Goal: Use online tool/utility: Utilize a website feature to perform a specific function

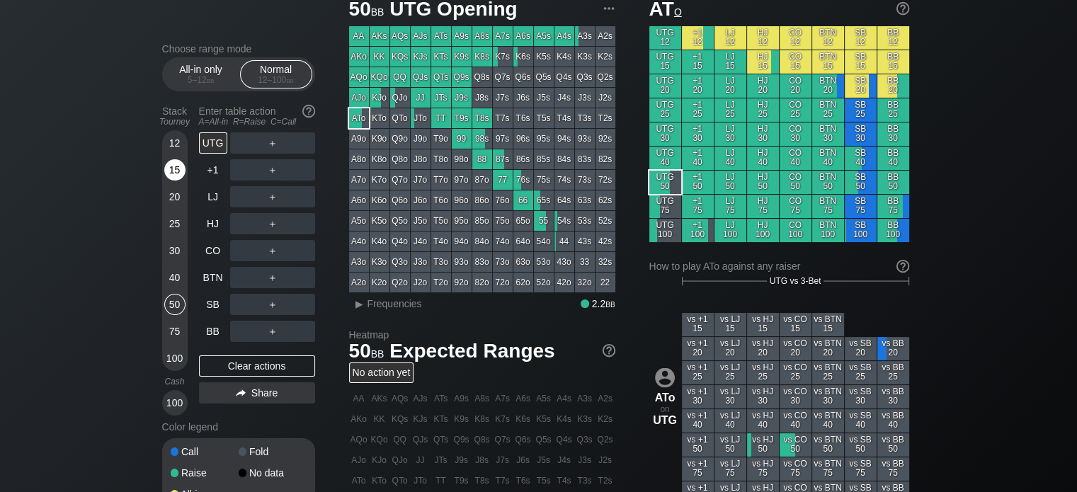
scroll to position [56, 0]
click at [164, 169] on div "15" at bounding box center [174, 169] width 21 height 21
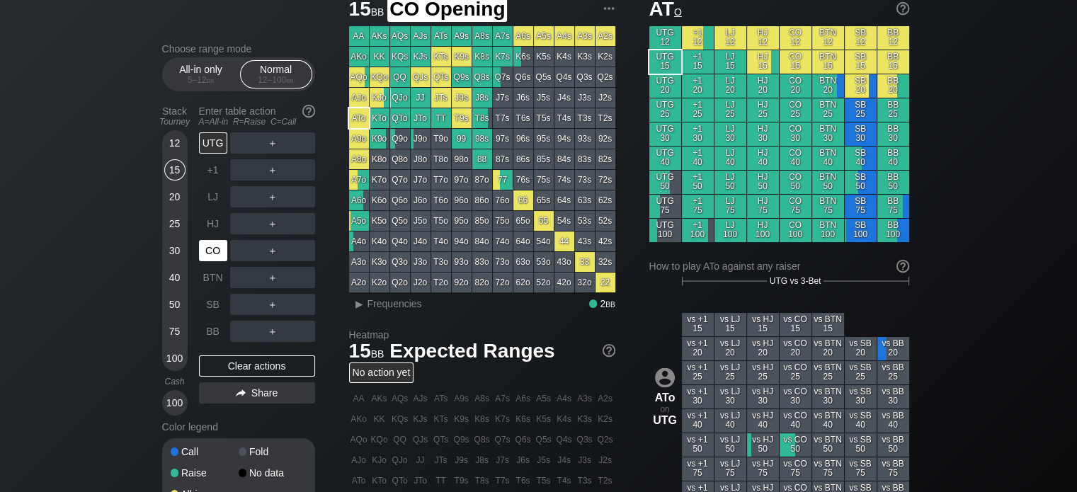
click at [215, 260] on div "CO" at bounding box center [213, 250] width 28 height 21
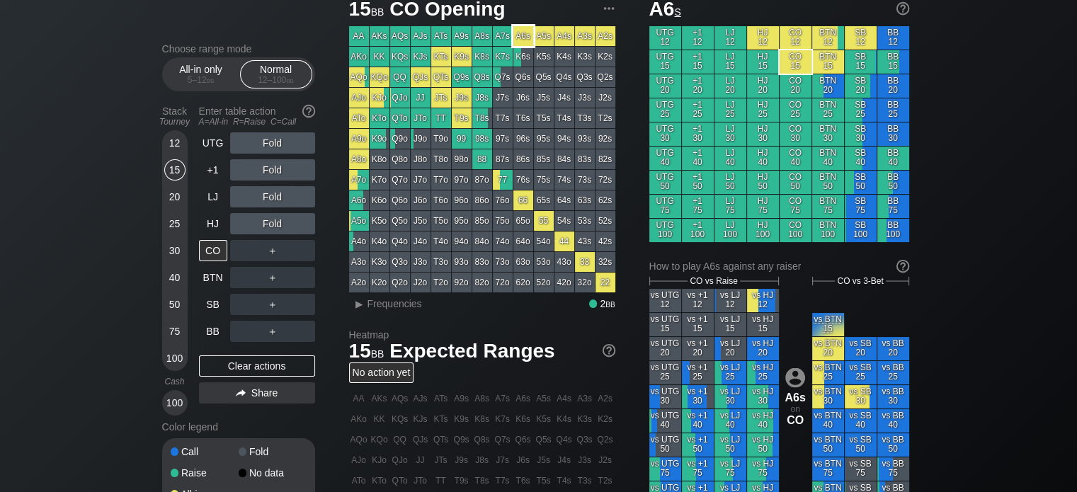
click at [530, 41] on div "A6s" at bounding box center [524, 36] width 20 height 20
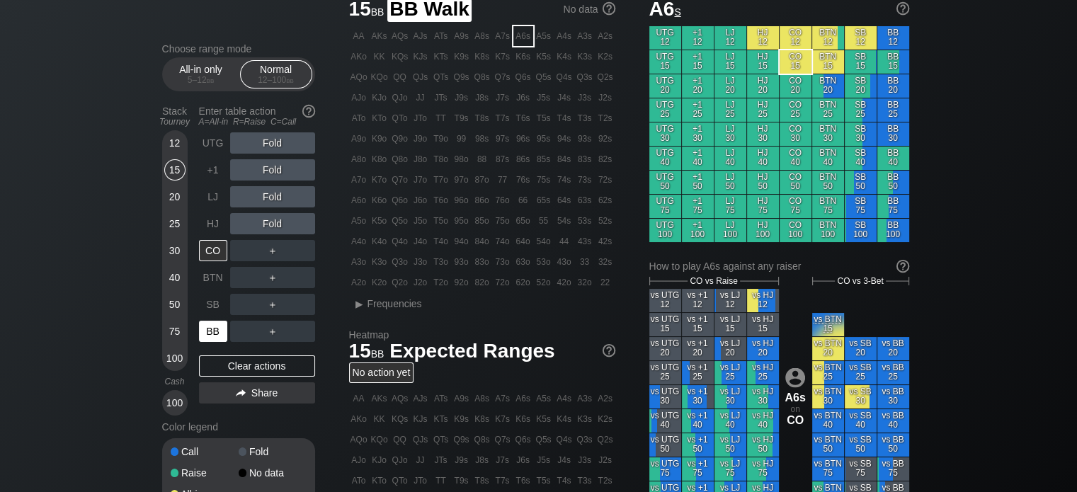
click at [212, 331] on div "BB" at bounding box center [213, 331] width 28 height 21
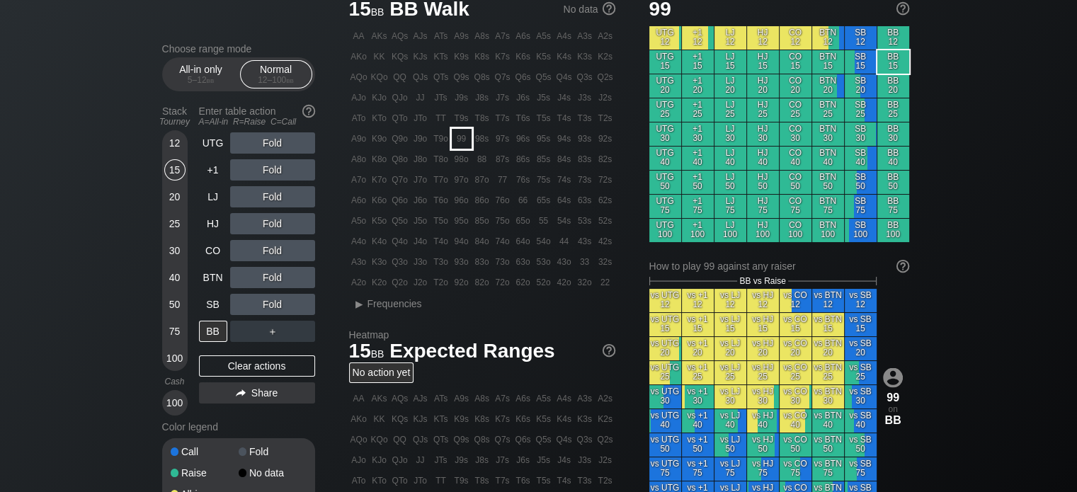
click at [466, 144] on div "99" at bounding box center [462, 139] width 20 height 20
click at [167, 254] on div "30" at bounding box center [174, 250] width 21 height 21
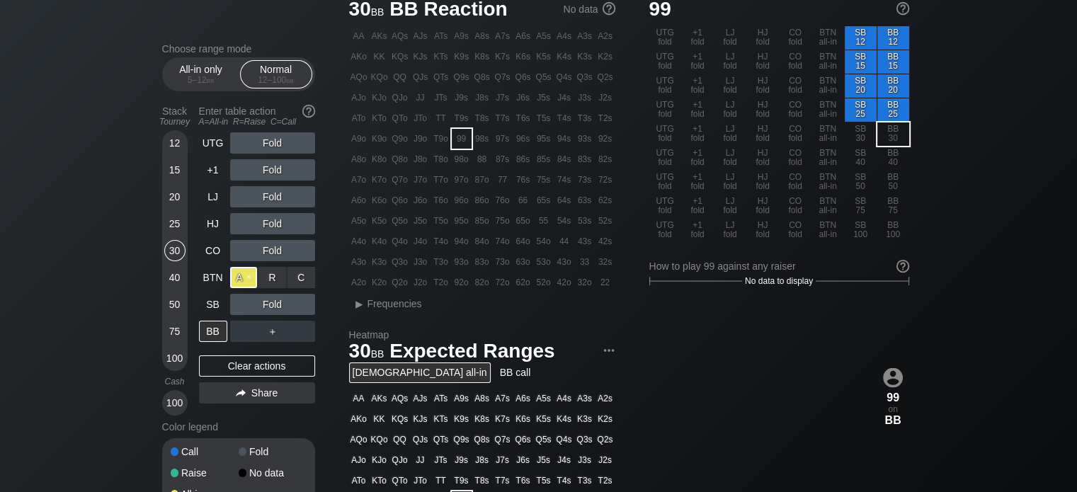
click at [246, 284] on div "A ✕" at bounding box center [244, 277] width 28 height 21
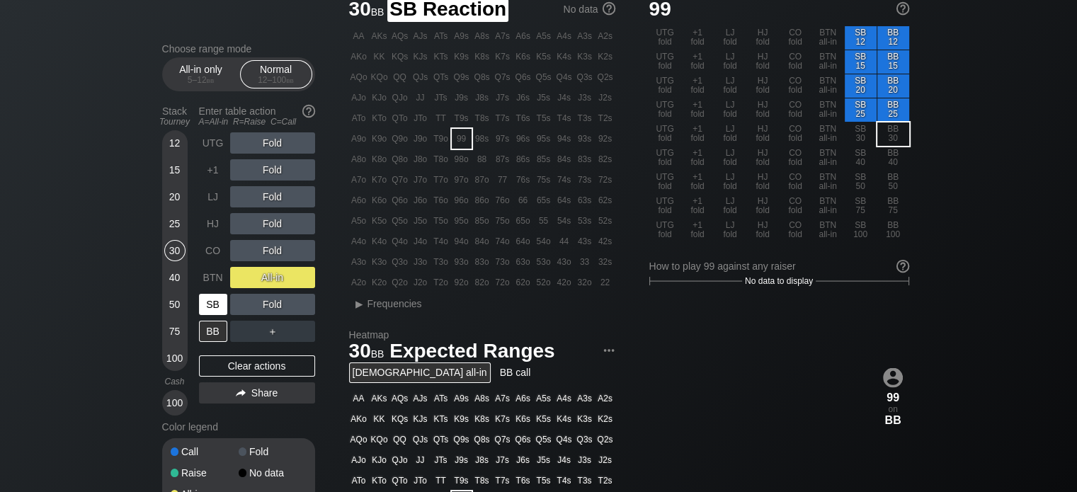
click at [217, 300] on div "SB" at bounding box center [213, 304] width 28 height 21
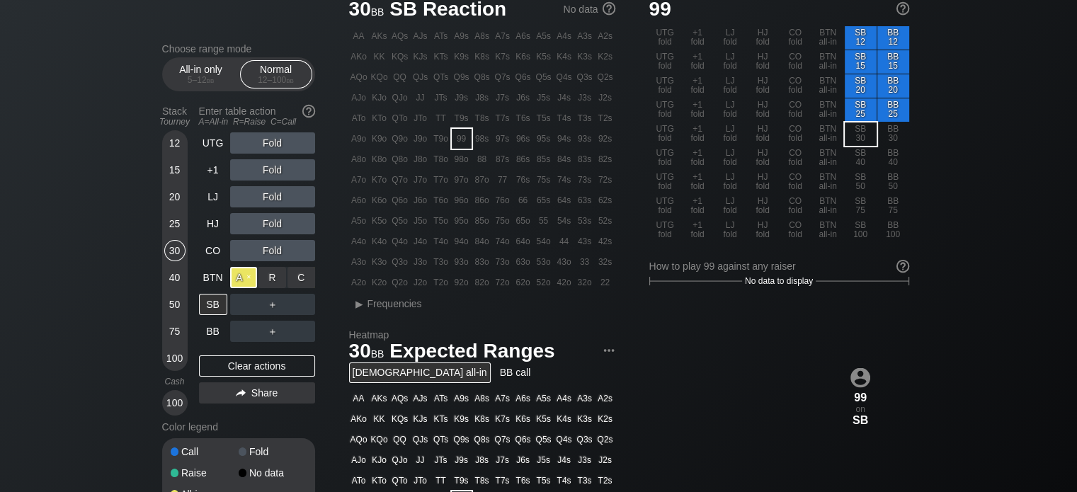
click at [239, 278] on div "A ✕" at bounding box center [244, 277] width 28 height 21
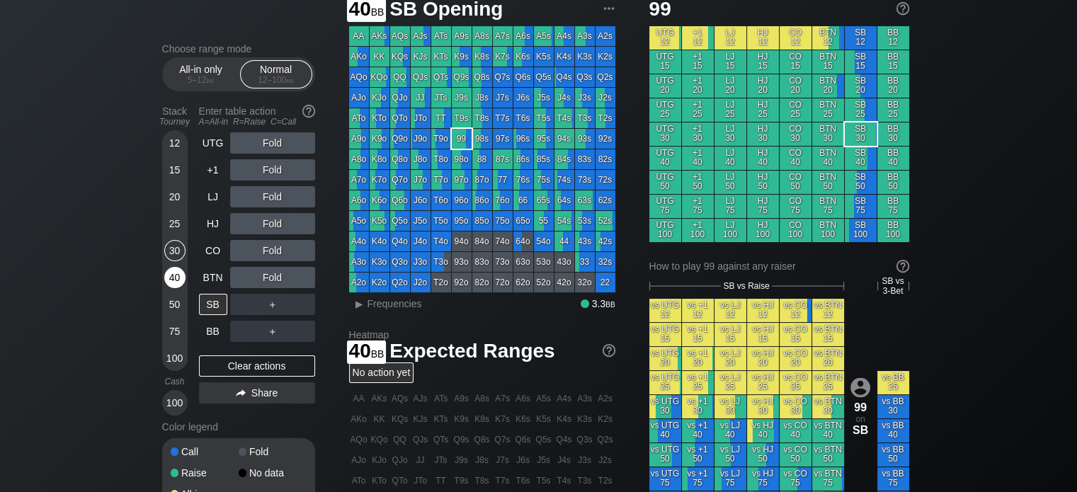
click at [173, 276] on div "40" at bounding box center [174, 277] width 21 height 21
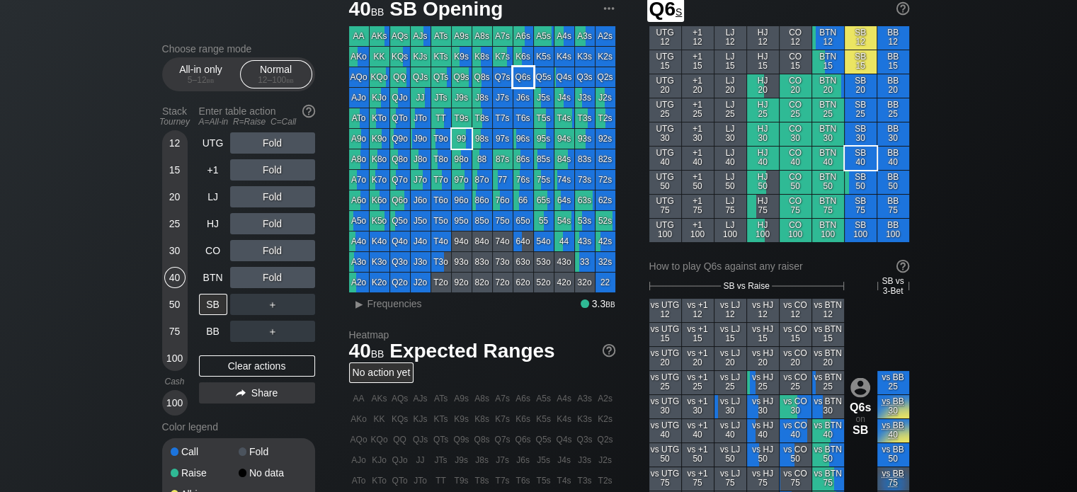
click at [527, 76] on div "Q6s" at bounding box center [524, 77] width 20 height 20
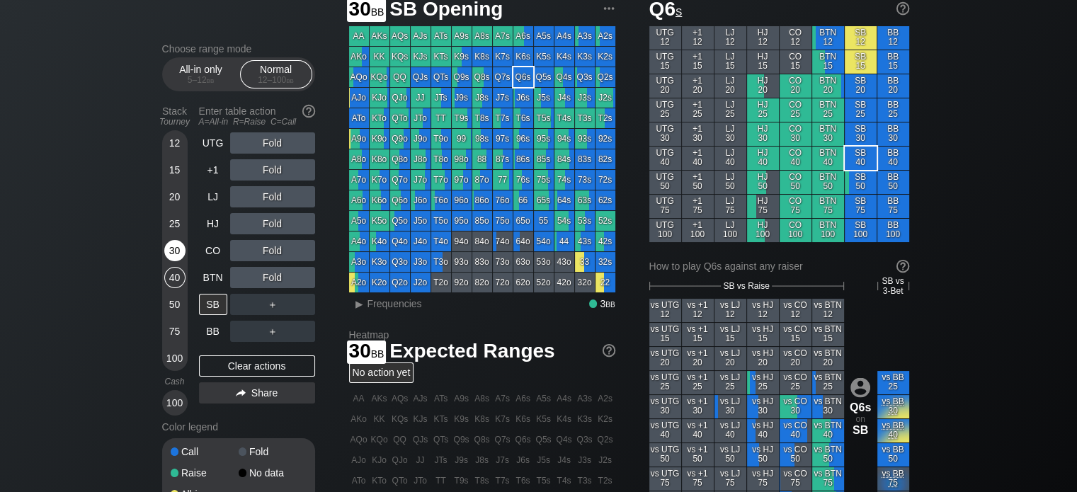
click at [181, 244] on div "30" at bounding box center [174, 250] width 21 height 21
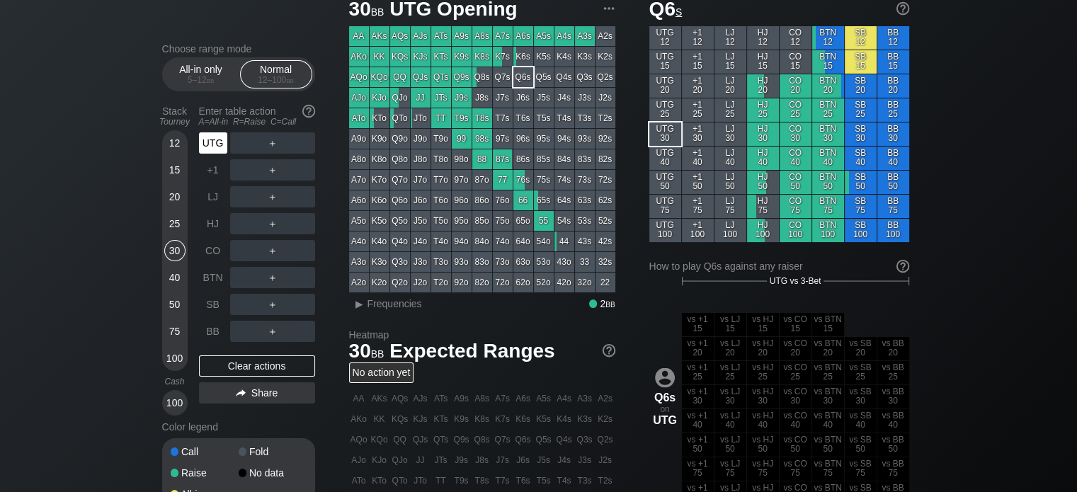
click at [215, 155] on div "UTG" at bounding box center [214, 143] width 31 height 27
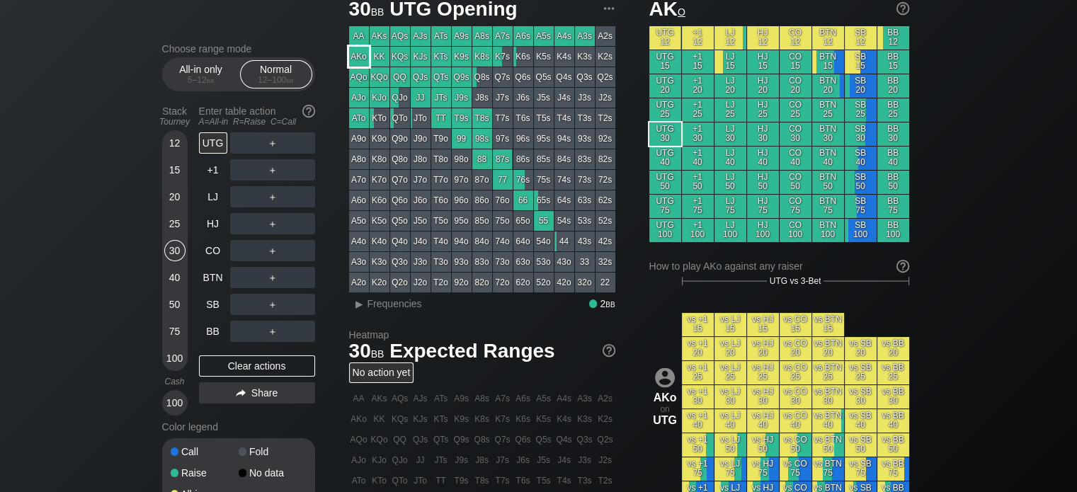
click at [353, 59] on div "AKo" at bounding box center [359, 57] width 20 height 20
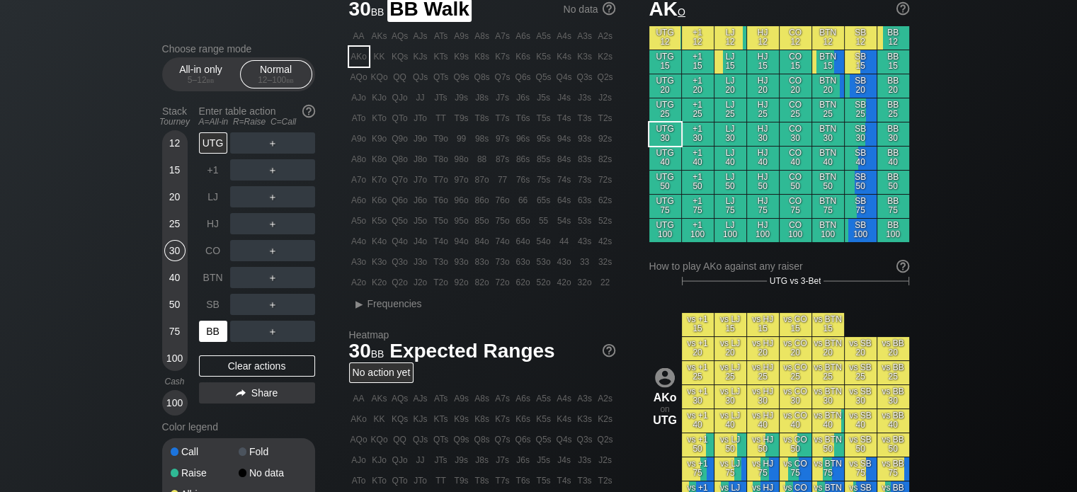
click at [205, 327] on div "BB" at bounding box center [213, 331] width 28 height 21
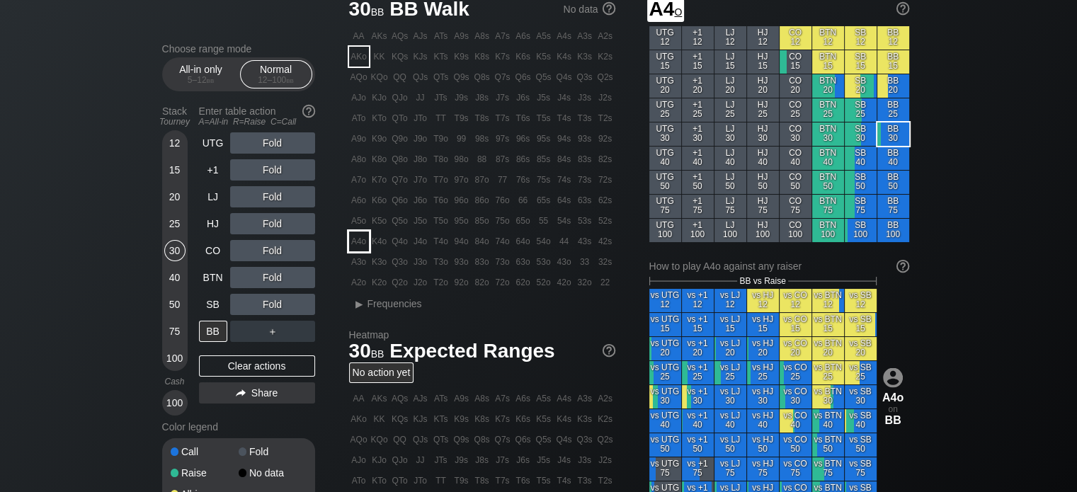
click at [363, 239] on div "A4o" at bounding box center [359, 242] width 20 height 20
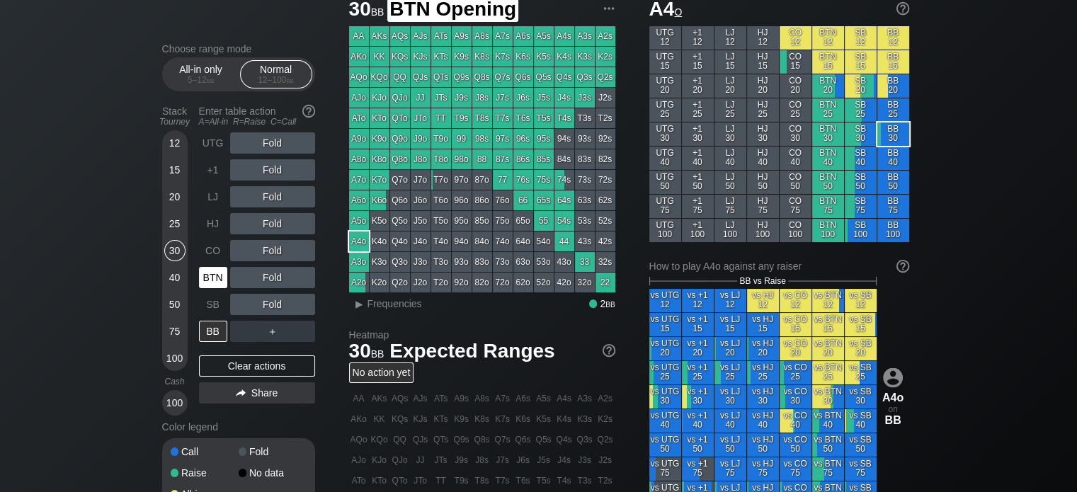
click at [218, 278] on div "BTN" at bounding box center [213, 277] width 28 height 21
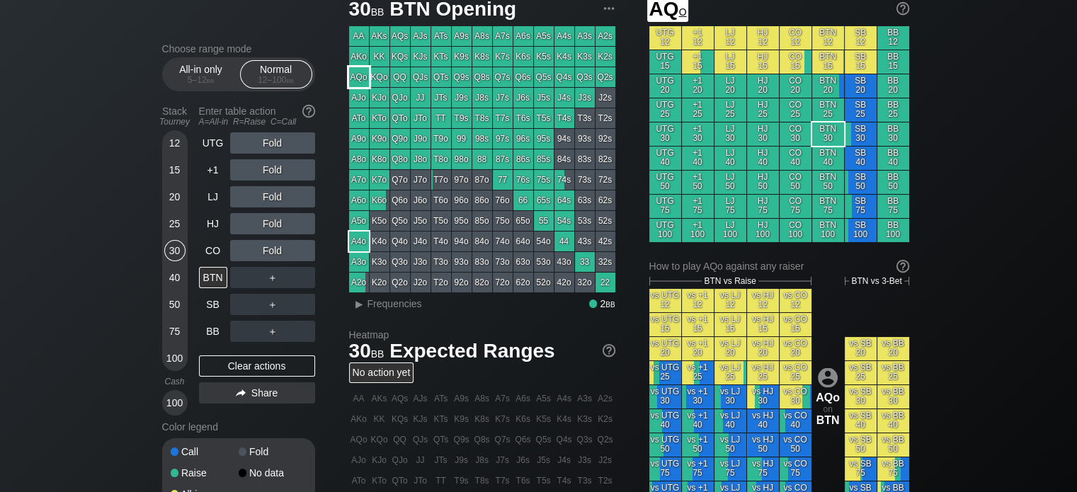
click at [357, 82] on div "AQo" at bounding box center [359, 77] width 20 height 20
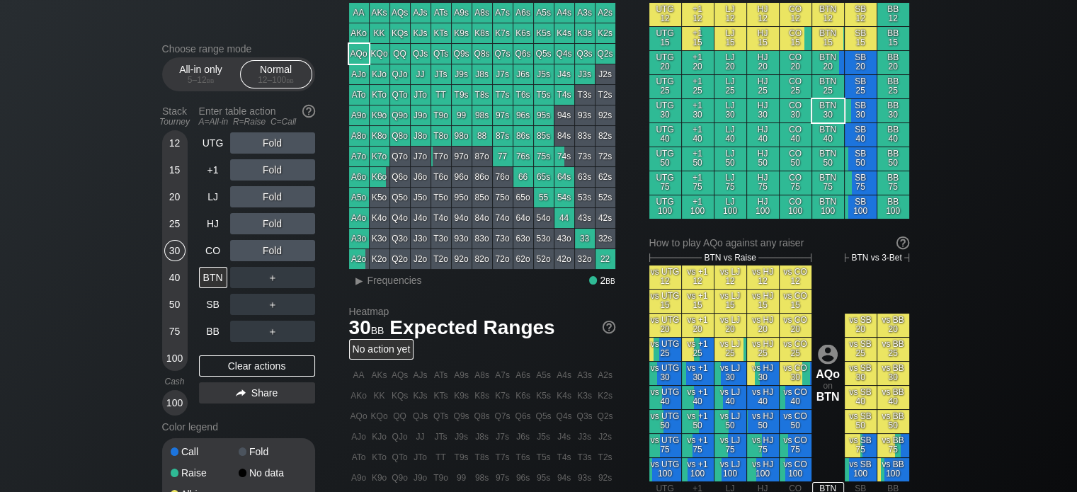
scroll to position [79, 0]
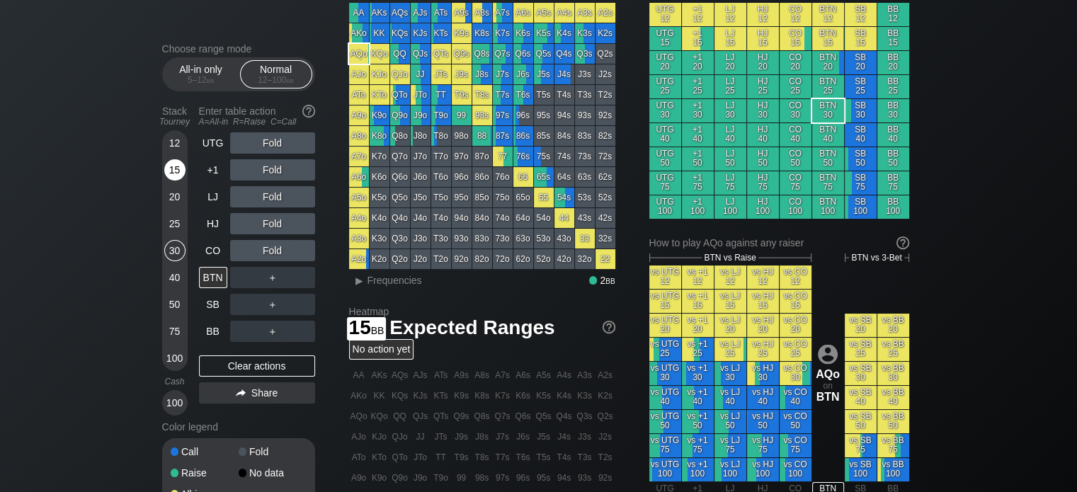
click at [173, 178] on div "15" at bounding box center [174, 169] width 21 height 21
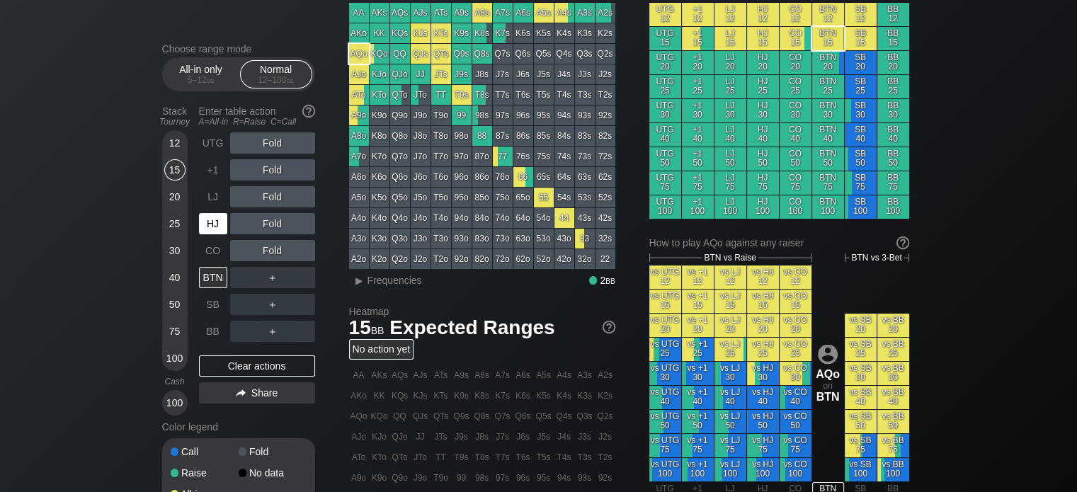
click at [215, 222] on div "HJ" at bounding box center [213, 223] width 28 height 21
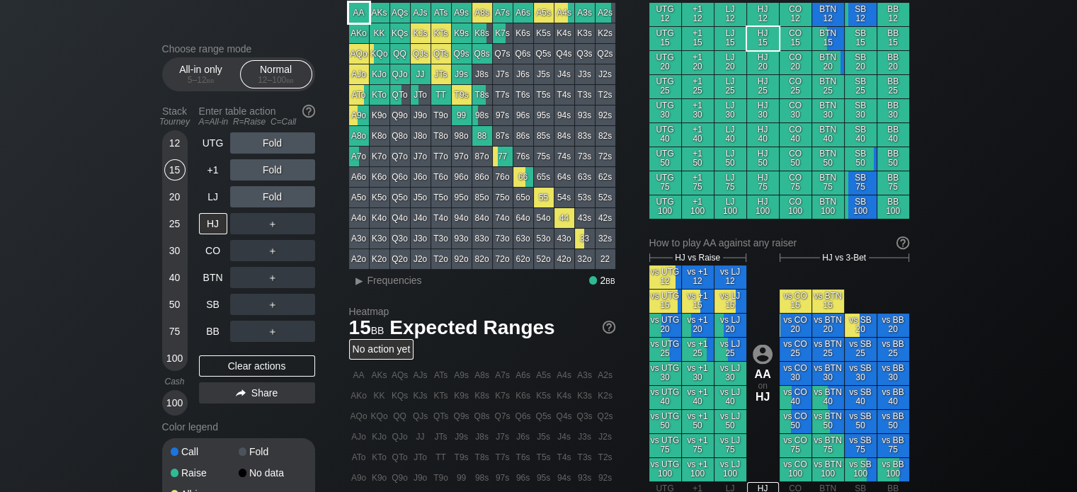
click at [362, 8] on div "AA" at bounding box center [359, 13] width 20 height 20
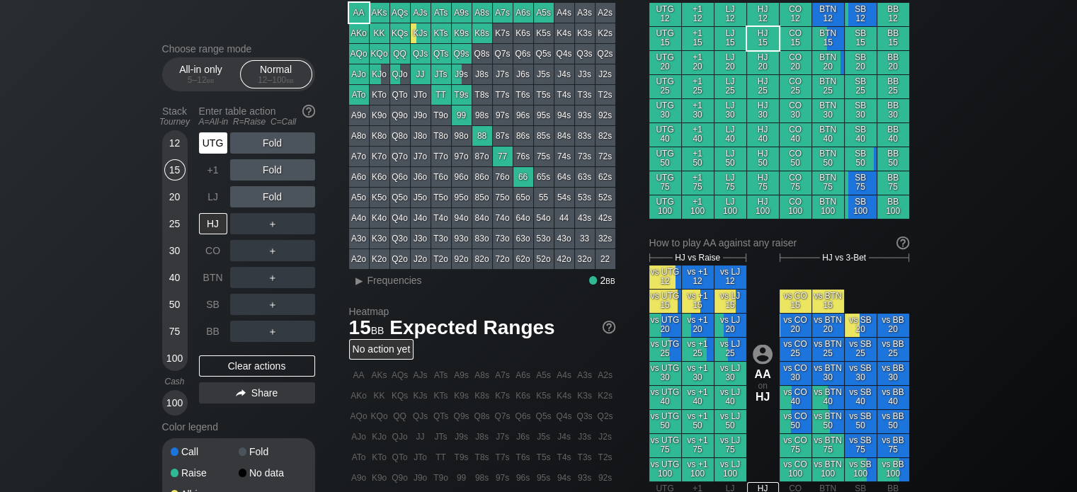
click at [215, 139] on div "UTG" at bounding box center [213, 142] width 28 height 21
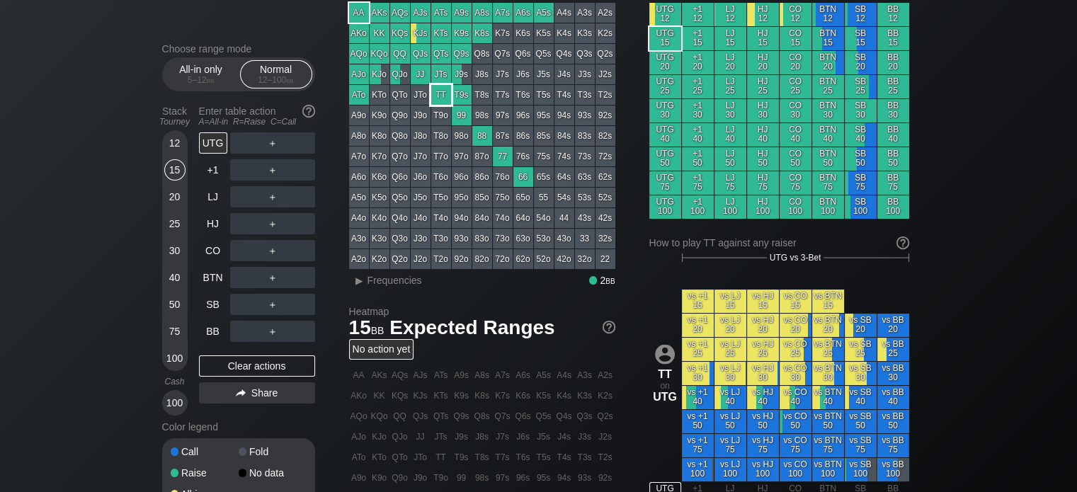
click at [436, 90] on div "TT" at bounding box center [441, 95] width 20 height 20
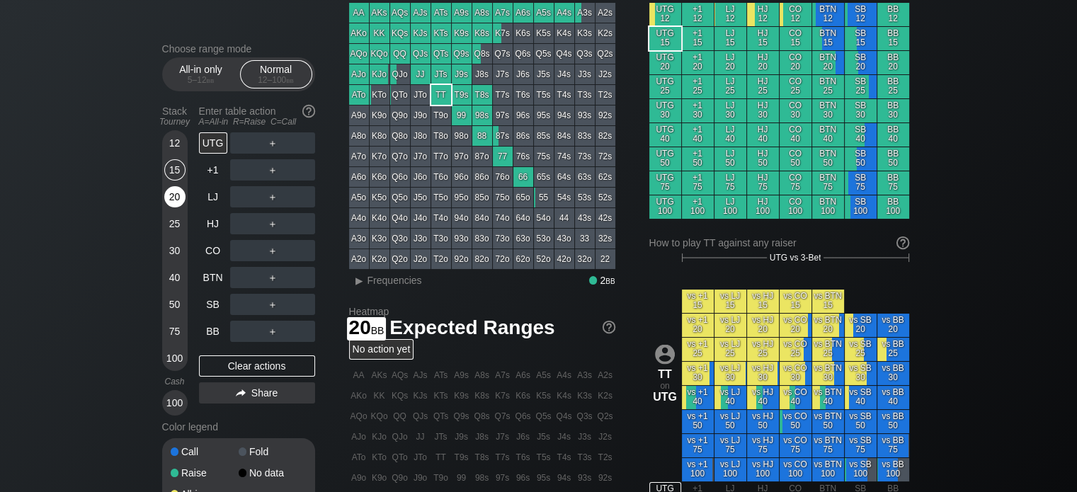
click at [176, 191] on div "20" at bounding box center [174, 196] width 21 height 21
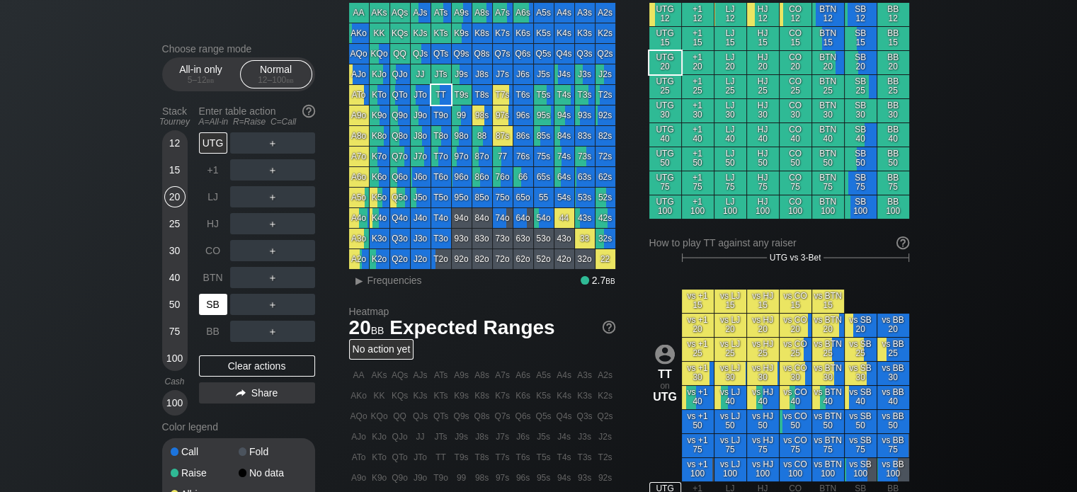
click at [208, 312] on div "SB" at bounding box center [213, 304] width 28 height 21
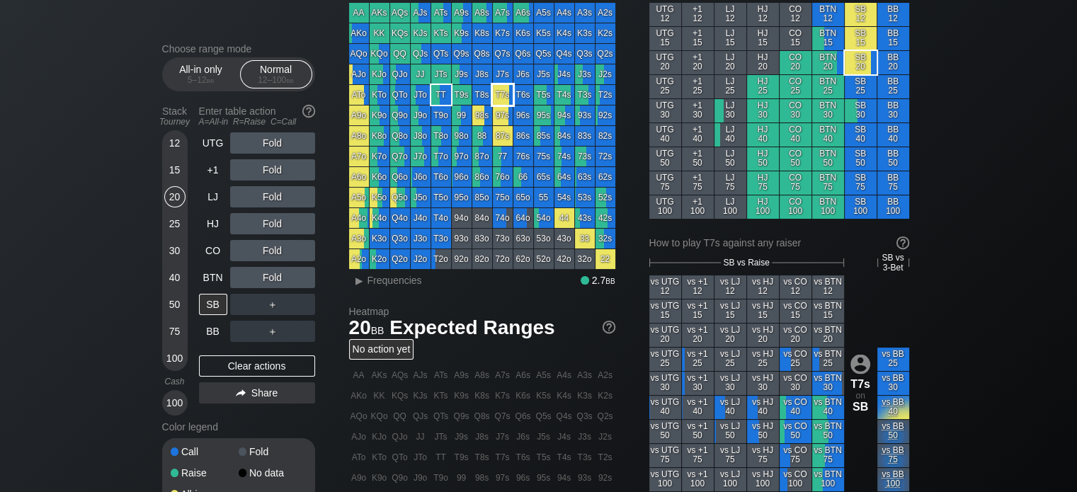
click at [496, 91] on div "T7s" at bounding box center [503, 95] width 20 height 20
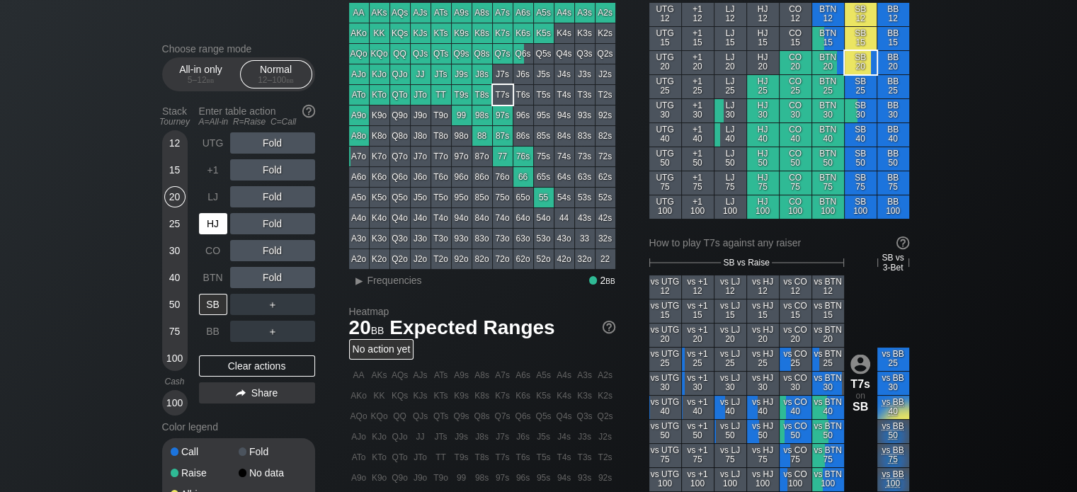
click at [215, 222] on div "HJ" at bounding box center [213, 223] width 28 height 21
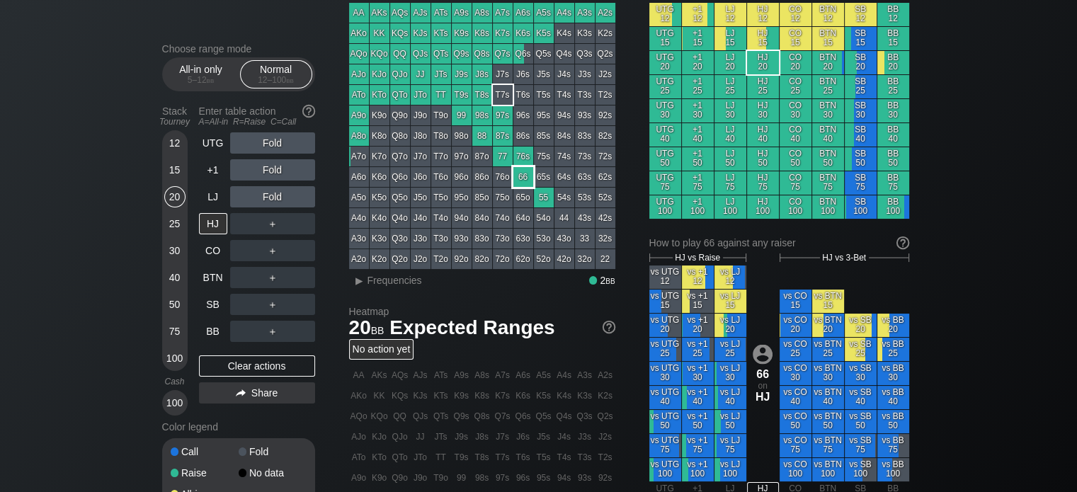
click at [521, 176] on div "66" at bounding box center [524, 177] width 20 height 20
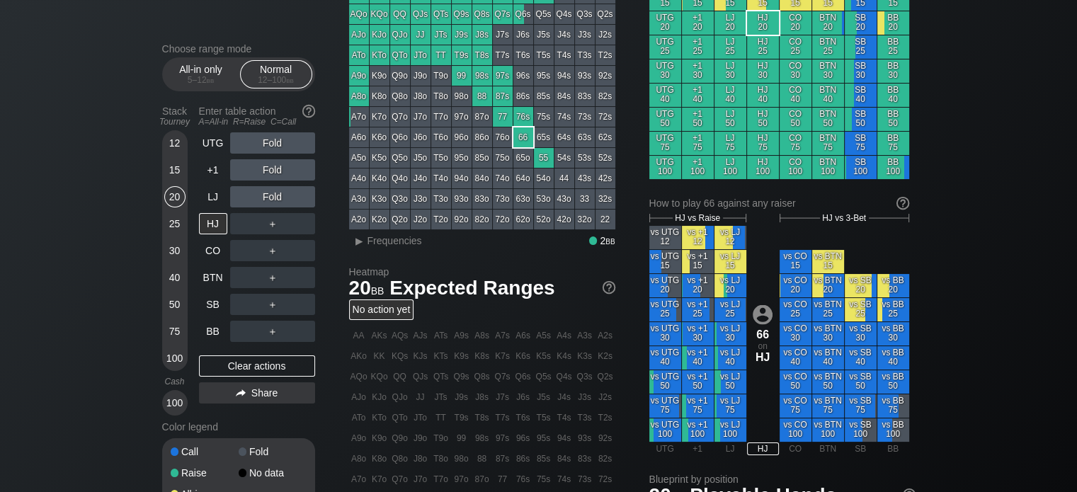
scroll to position [124, 0]
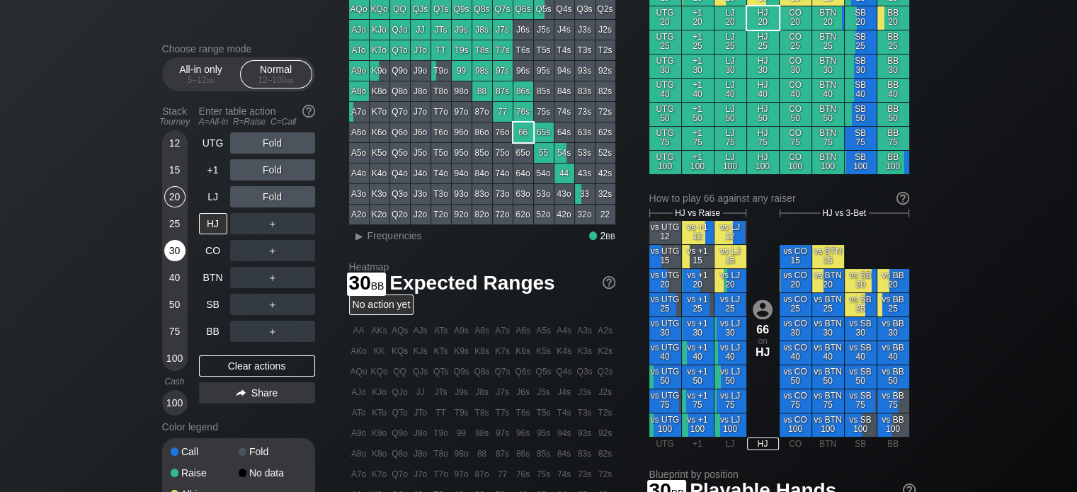
click at [169, 256] on div "30" at bounding box center [174, 250] width 21 height 21
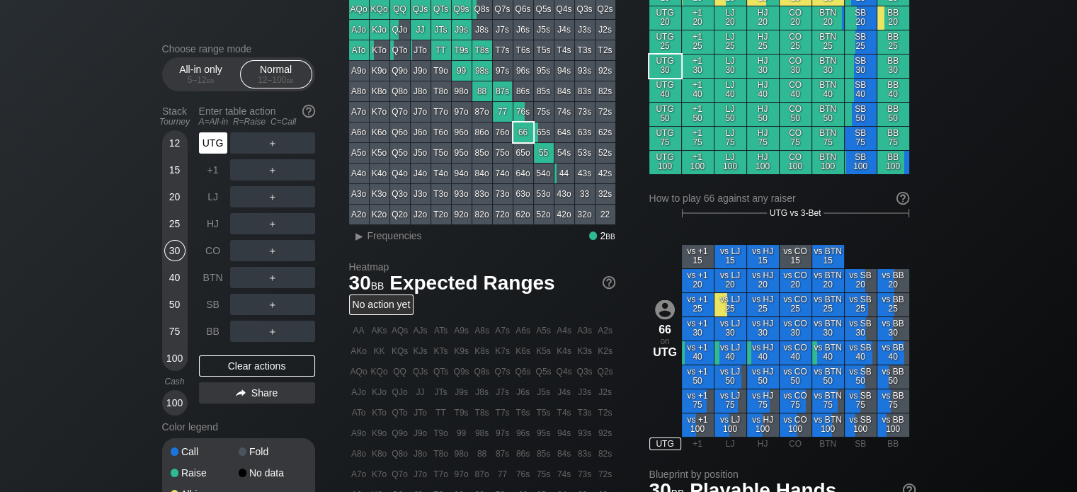
click at [211, 142] on div "UTG" at bounding box center [213, 142] width 28 height 21
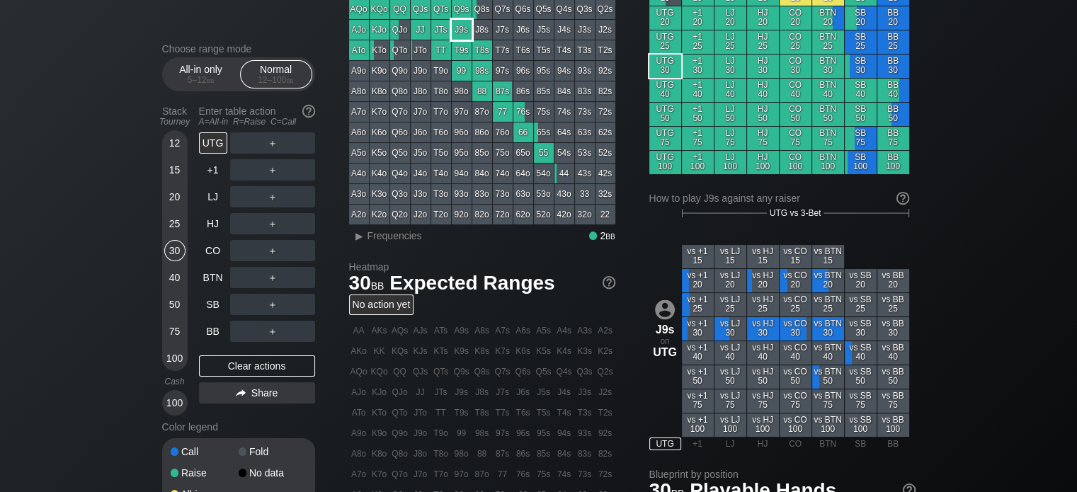
click at [460, 29] on div "J9s" at bounding box center [462, 30] width 20 height 20
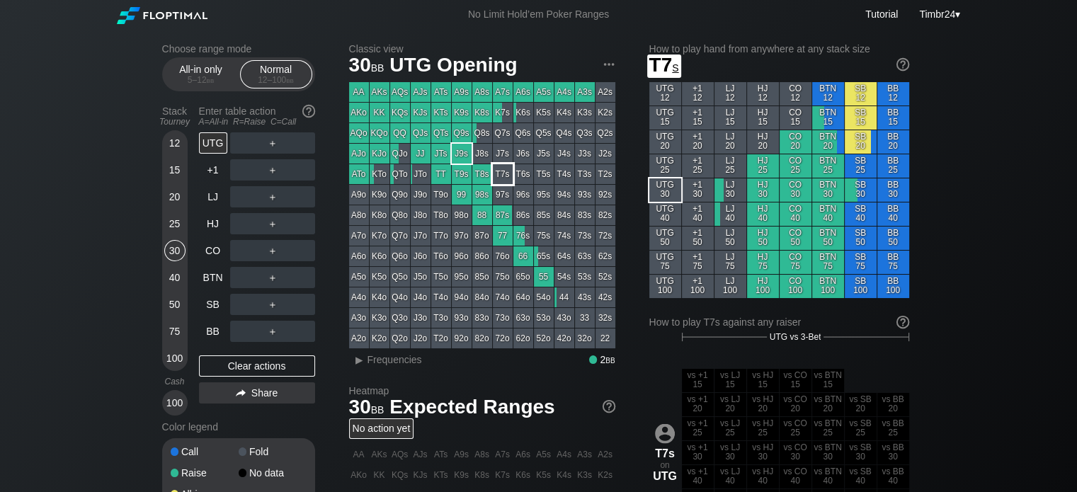
click at [501, 173] on div "T7s" at bounding box center [503, 174] width 20 height 20
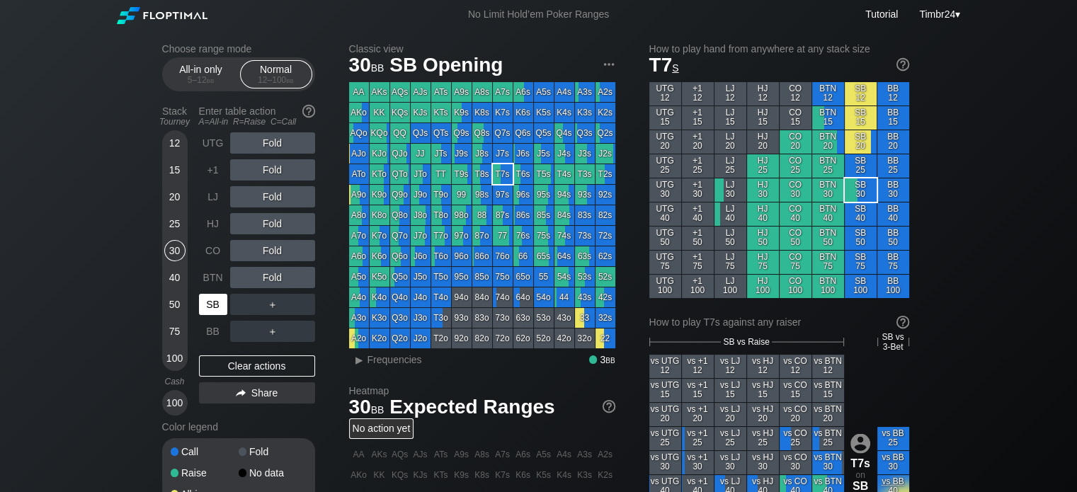
click at [210, 314] on div "SB" at bounding box center [213, 304] width 28 height 21
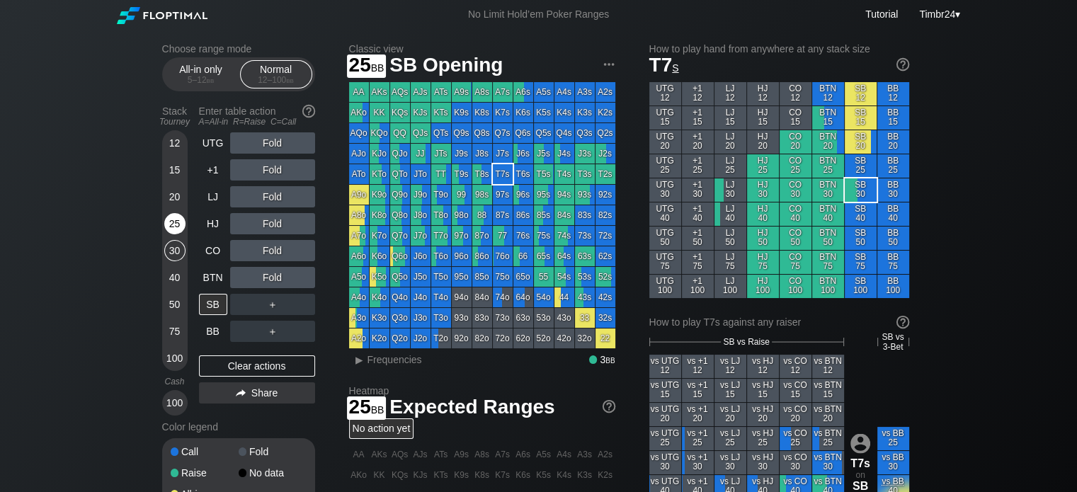
click at [170, 232] on div "25" at bounding box center [174, 223] width 21 height 21
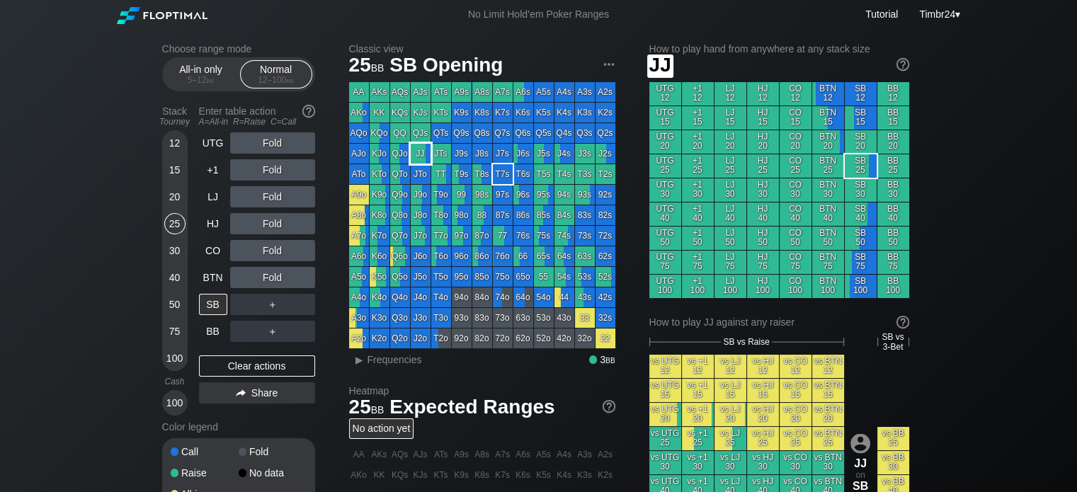
click at [426, 149] on div "JJ" at bounding box center [421, 154] width 20 height 20
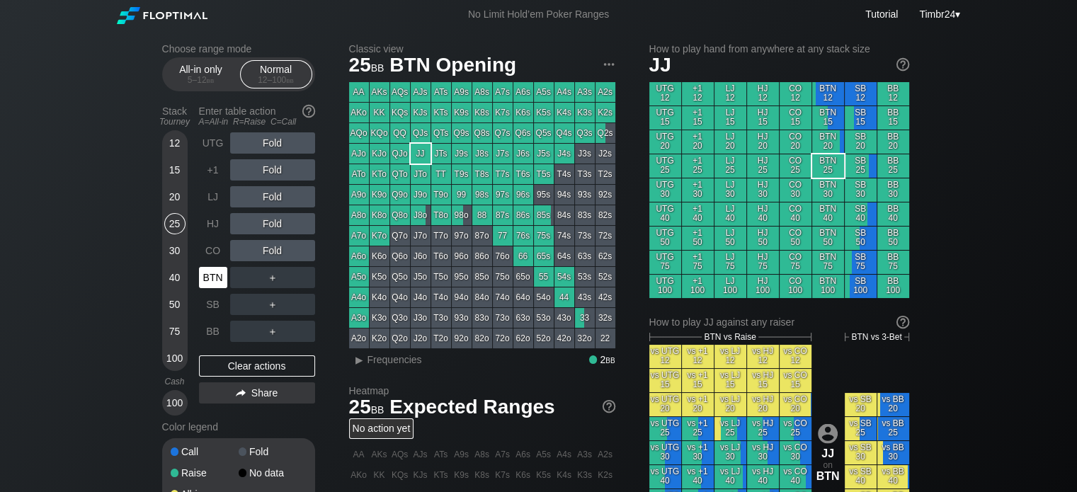
click at [215, 278] on div "BTN" at bounding box center [213, 277] width 28 height 21
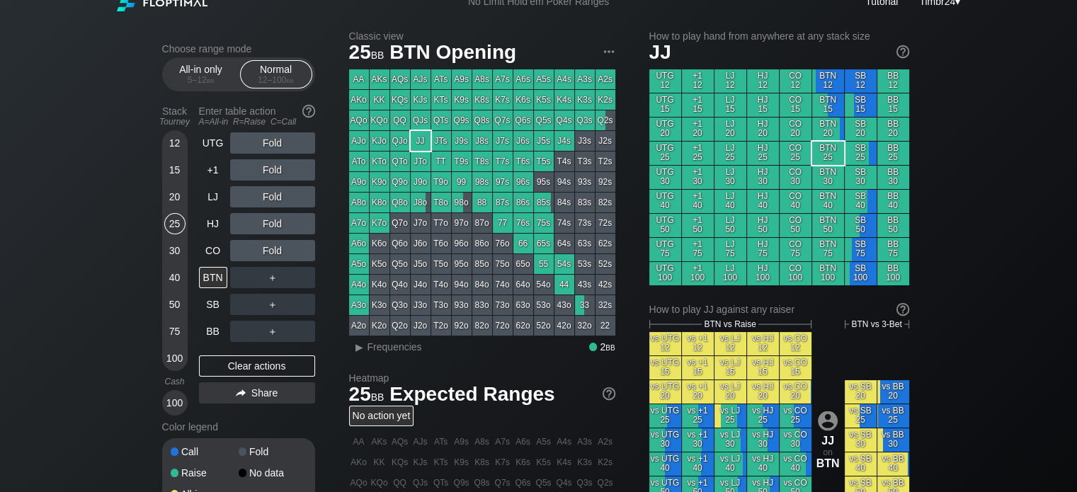
scroll to position [11, 0]
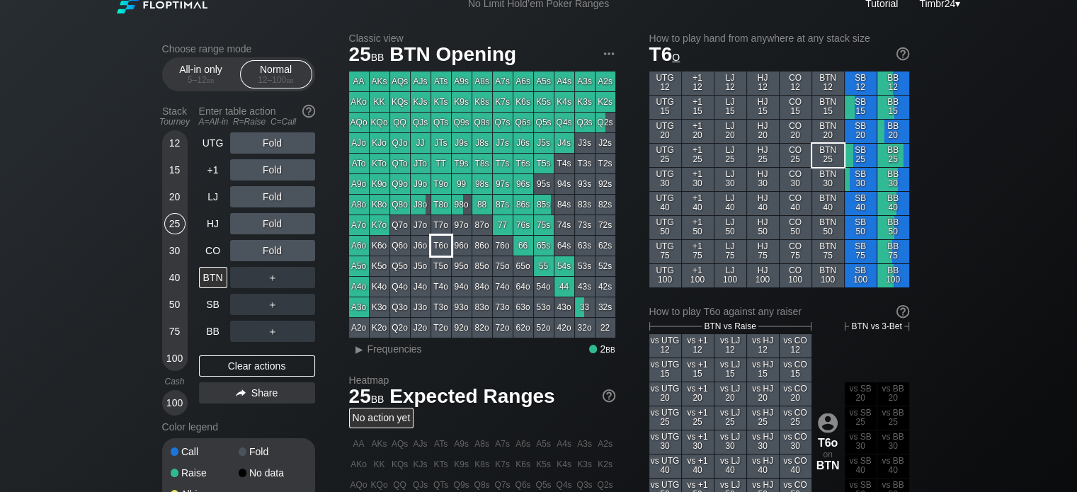
click at [440, 243] on div "T6o" at bounding box center [441, 246] width 20 height 20
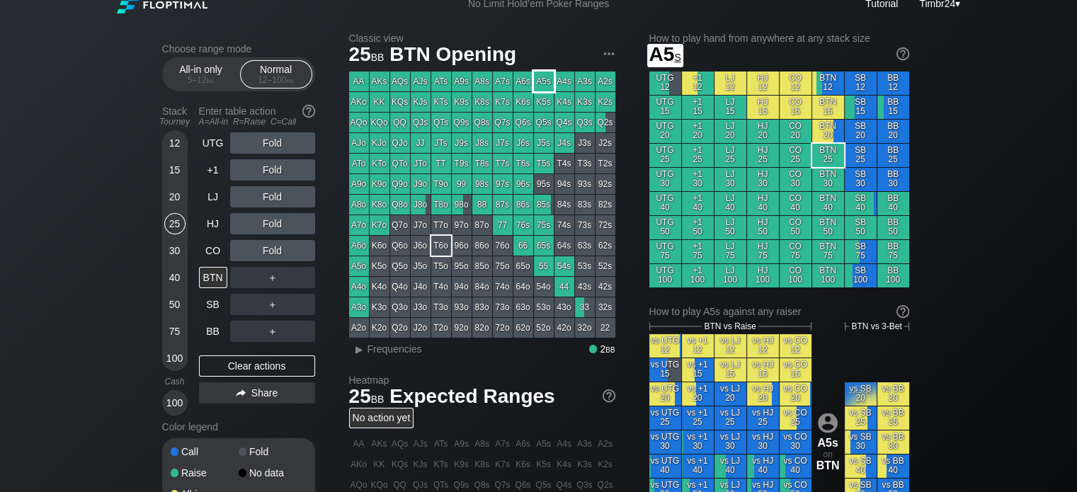
click at [540, 82] on div "A5s" at bounding box center [544, 82] width 20 height 20
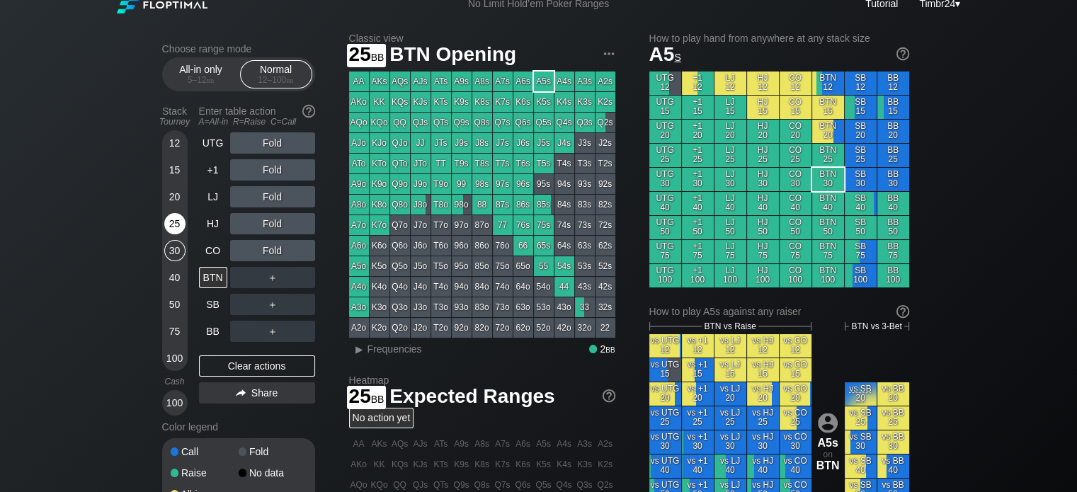
click at [169, 240] on div "30" at bounding box center [174, 253] width 21 height 27
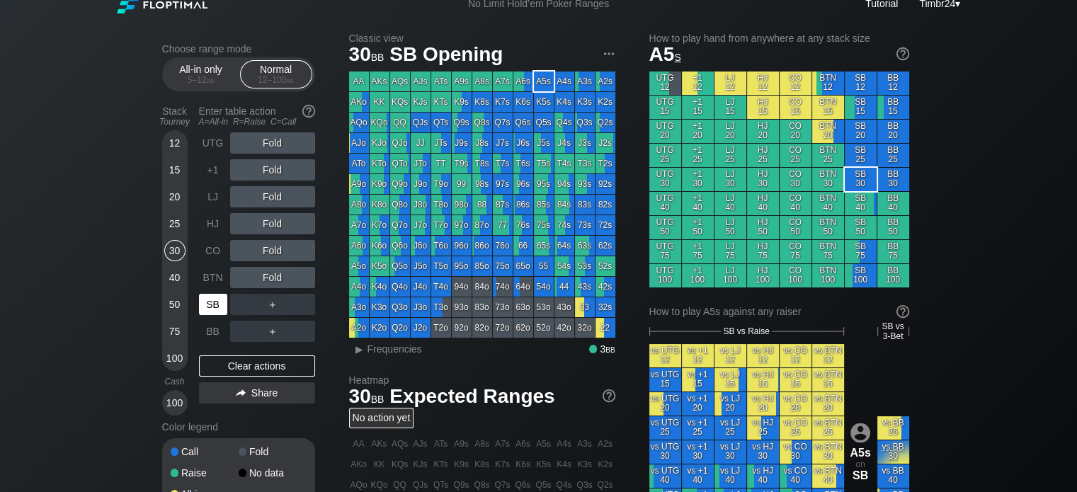
click at [215, 298] on div "SB" at bounding box center [213, 304] width 28 height 21
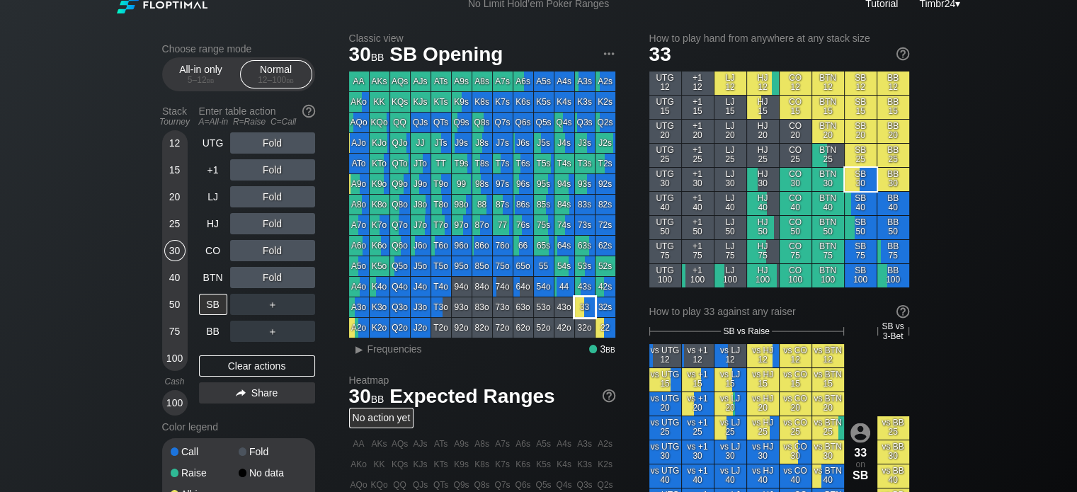
click at [586, 302] on div "33" at bounding box center [585, 307] width 20 height 20
click at [276, 246] on div "R ✕" at bounding box center [273, 250] width 28 height 21
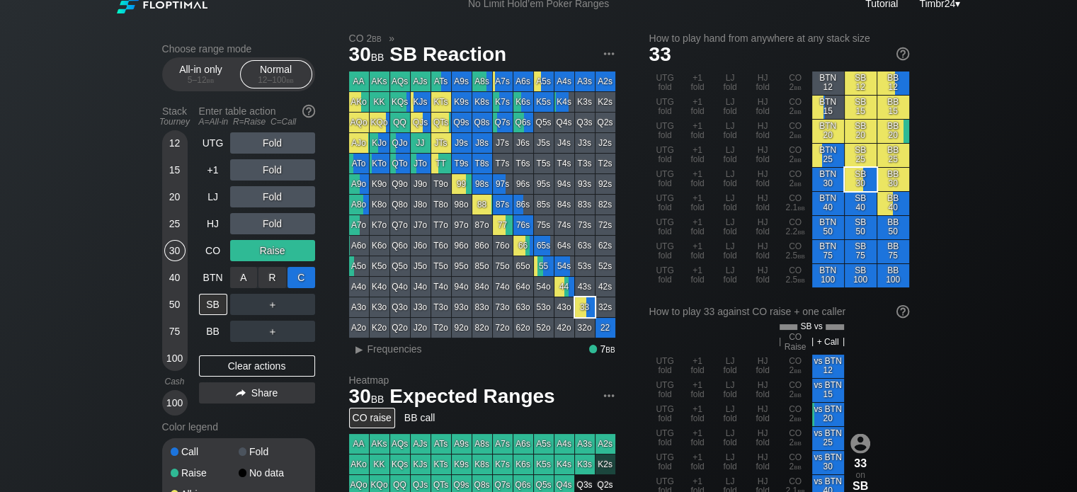
click at [306, 277] on div "C ✕" at bounding box center [302, 277] width 28 height 21
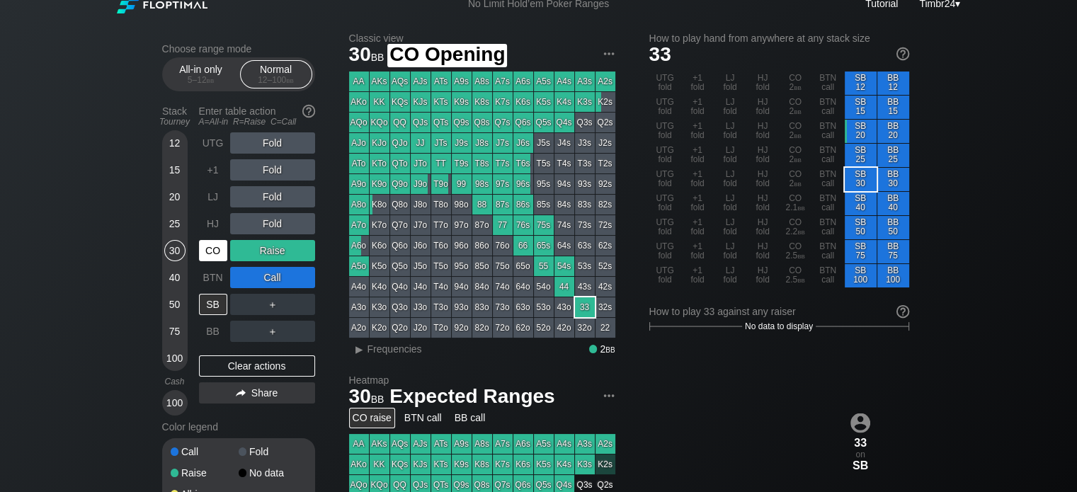
click at [217, 247] on div "CO" at bounding box center [213, 250] width 28 height 21
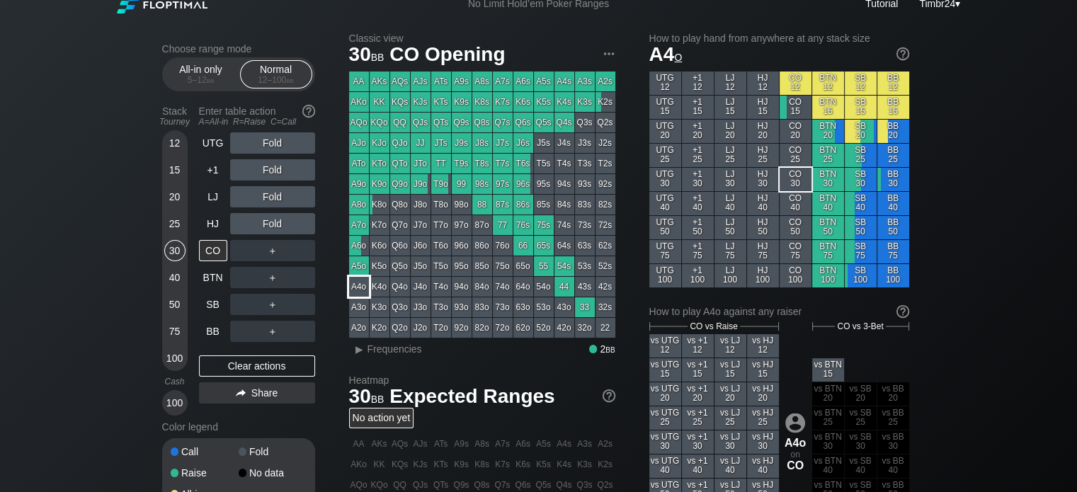
click at [351, 287] on div "A4o" at bounding box center [359, 287] width 20 height 20
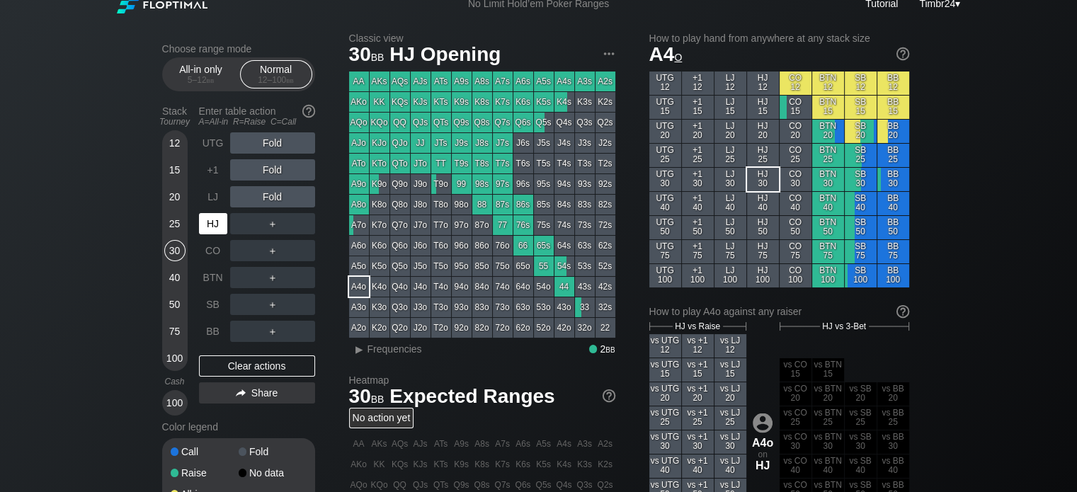
click at [214, 221] on div "HJ" at bounding box center [213, 223] width 28 height 21
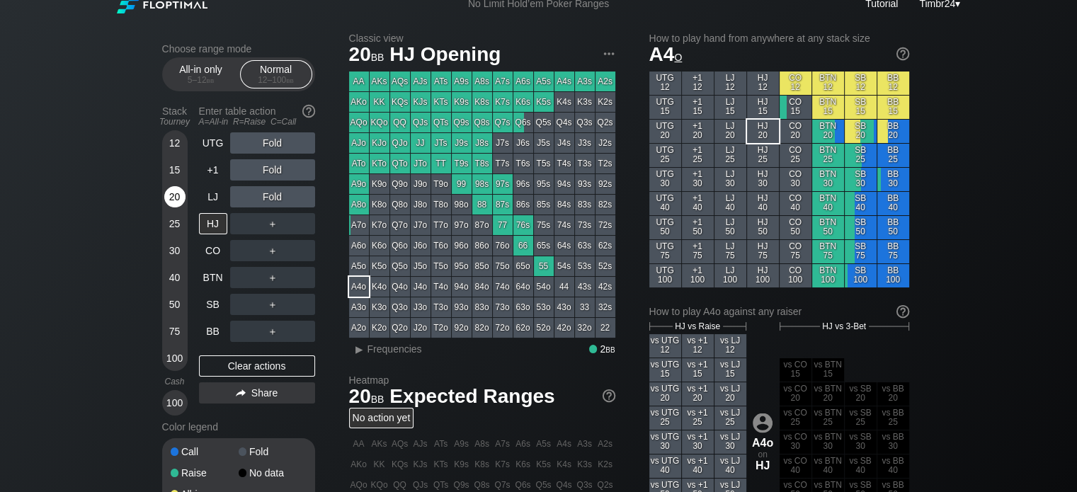
click at [176, 198] on div "20" at bounding box center [174, 196] width 21 height 21
click at [217, 345] on div "UTG Fold +1 Fold LJ Fold HJ ＋ CO ＋ BTN ＋ SB ＋ BB ＋ Clear actions Share" at bounding box center [257, 273] width 116 height 283
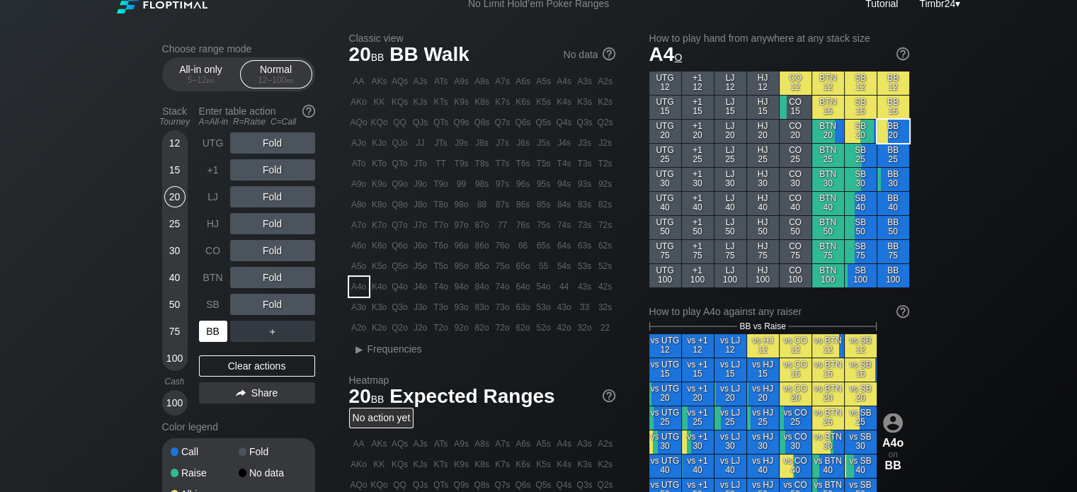
click at [215, 331] on div "BB" at bounding box center [213, 331] width 28 height 21
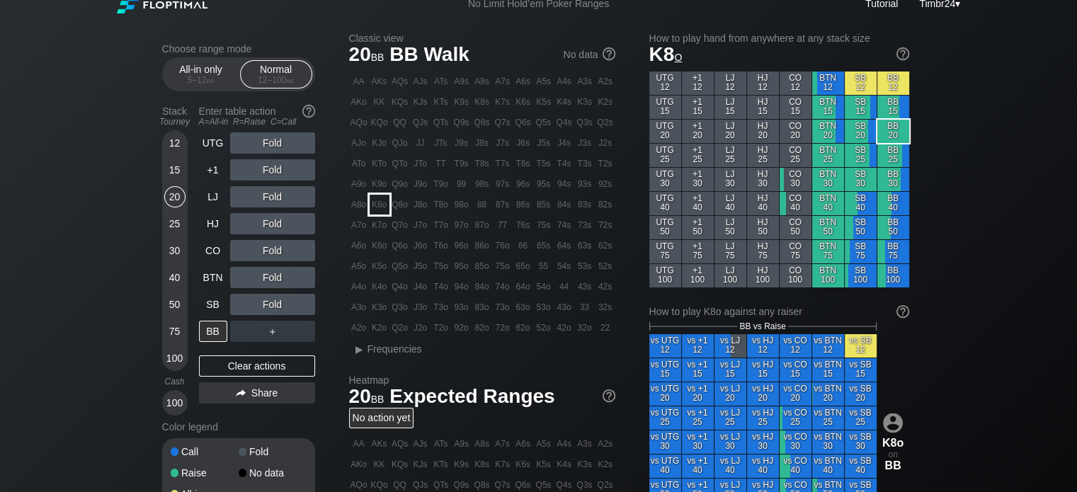
click at [375, 210] on div "K8o" at bounding box center [380, 205] width 20 height 20
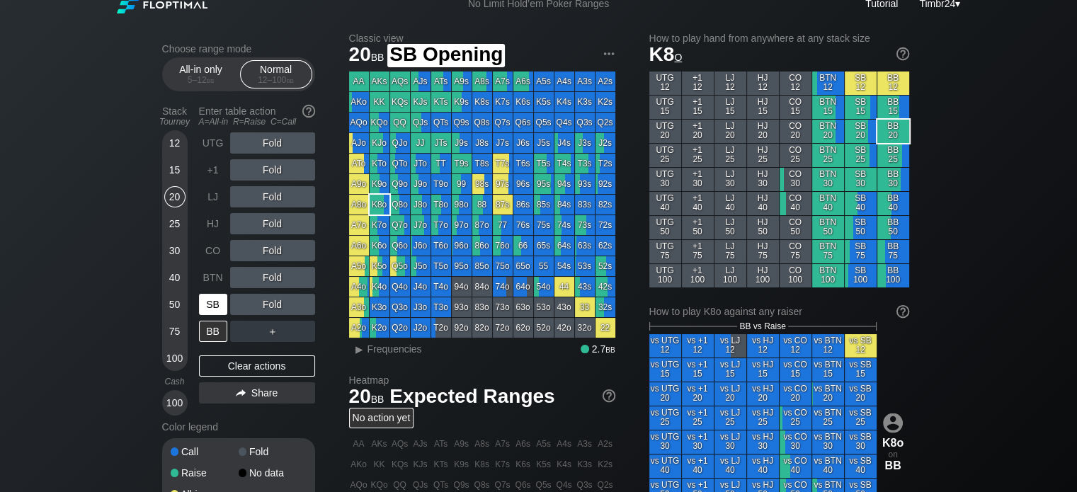
click at [209, 312] on div "SB" at bounding box center [213, 304] width 28 height 21
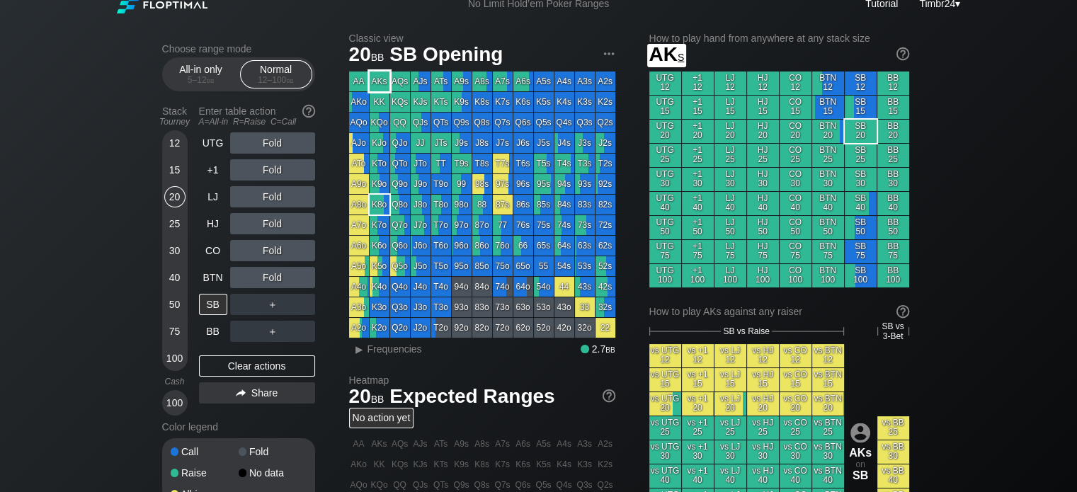
click at [377, 79] on div "AKs" at bounding box center [380, 82] width 20 height 20
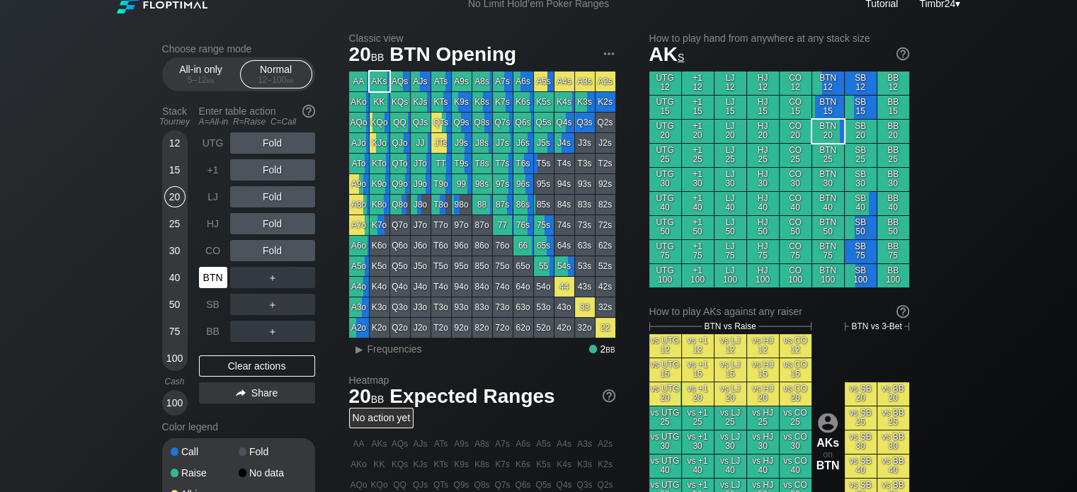
click at [205, 277] on div "BTN" at bounding box center [213, 277] width 28 height 21
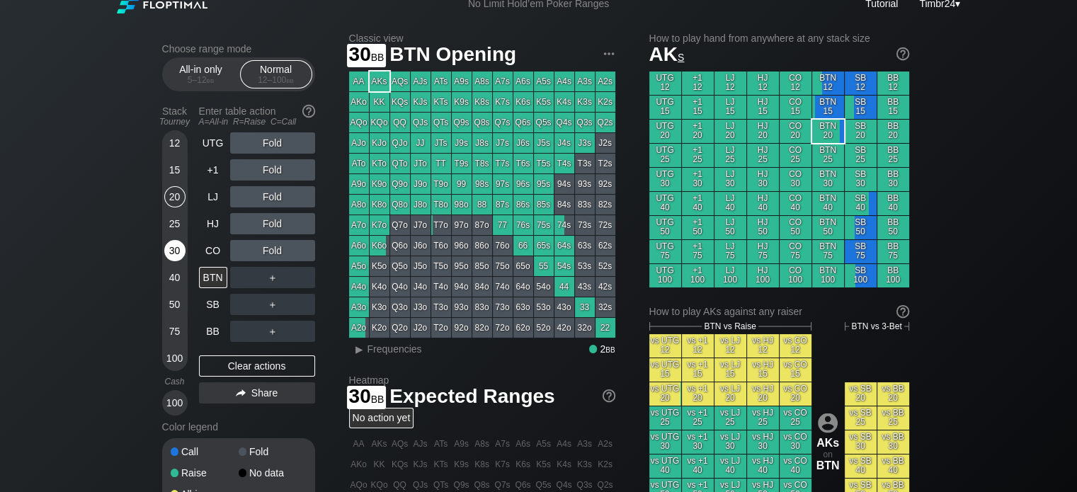
click at [171, 258] on div "30" at bounding box center [174, 250] width 21 height 21
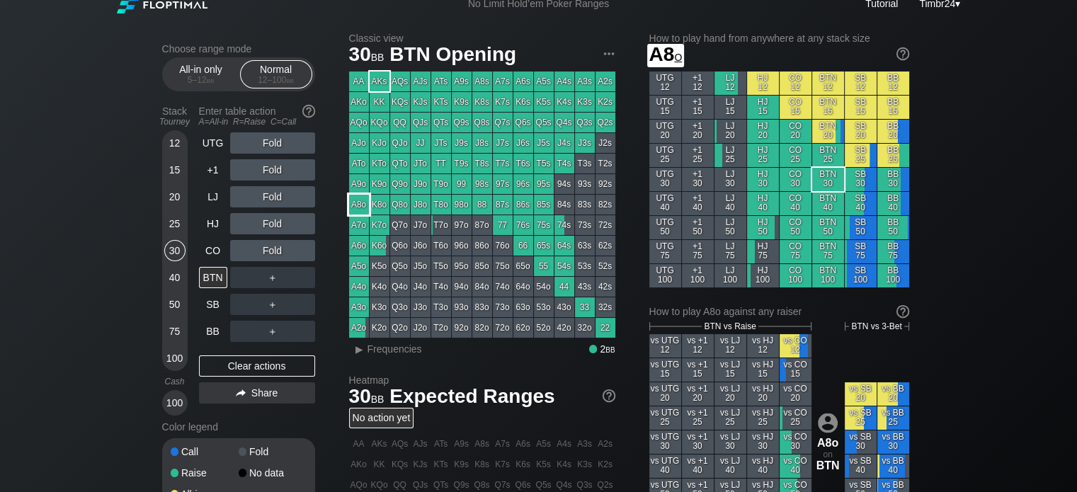
click at [360, 207] on div "A8o" at bounding box center [359, 205] width 20 height 20
click at [241, 146] on div "A ✕" at bounding box center [244, 142] width 28 height 21
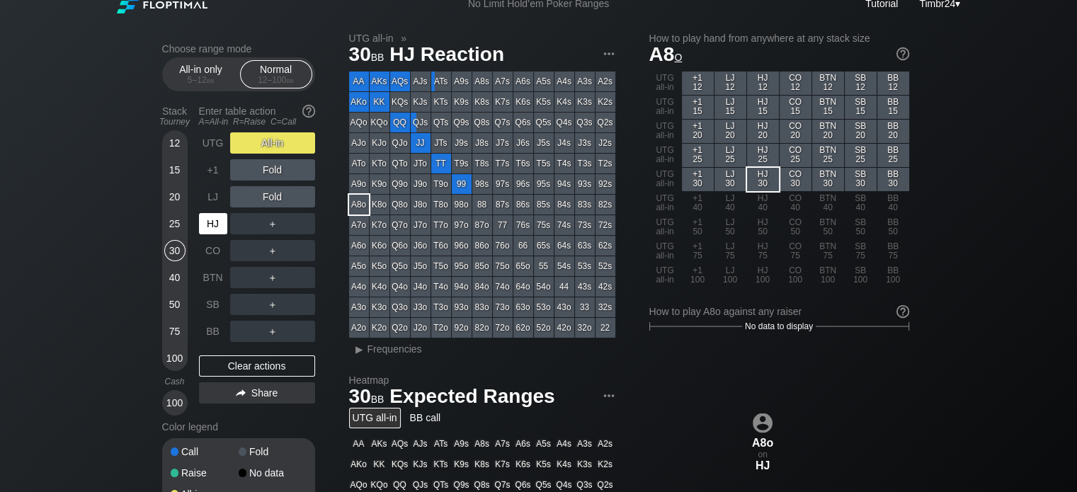
click at [215, 215] on div "HJ" at bounding box center [213, 223] width 28 height 21
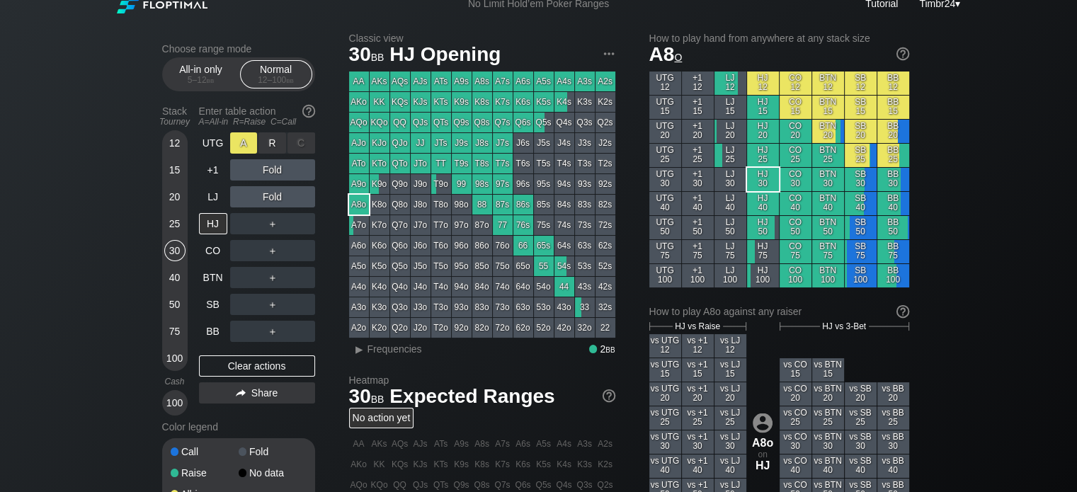
click at [243, 147] on div "A ✕" at bounding box center [244, 142] width 28 height 21
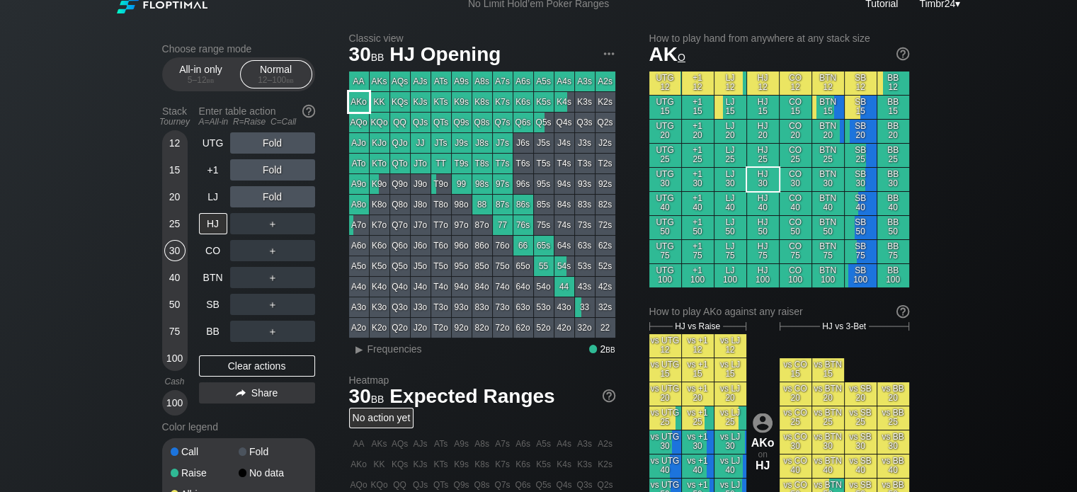
click at [365, 107] on div "AKo" at bounding box center [359, 102] width 20 height 20
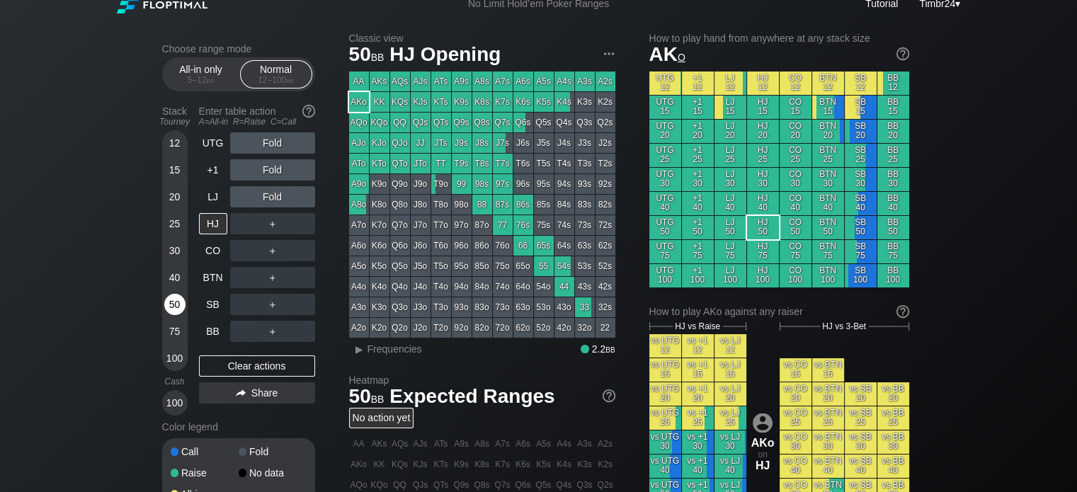
click at [174, 311] on div "50" at bounding box center [174, 304] width 21 height 21
click at [177, 282] on div "40" at bounding box center [174, 277] width 21 height 21
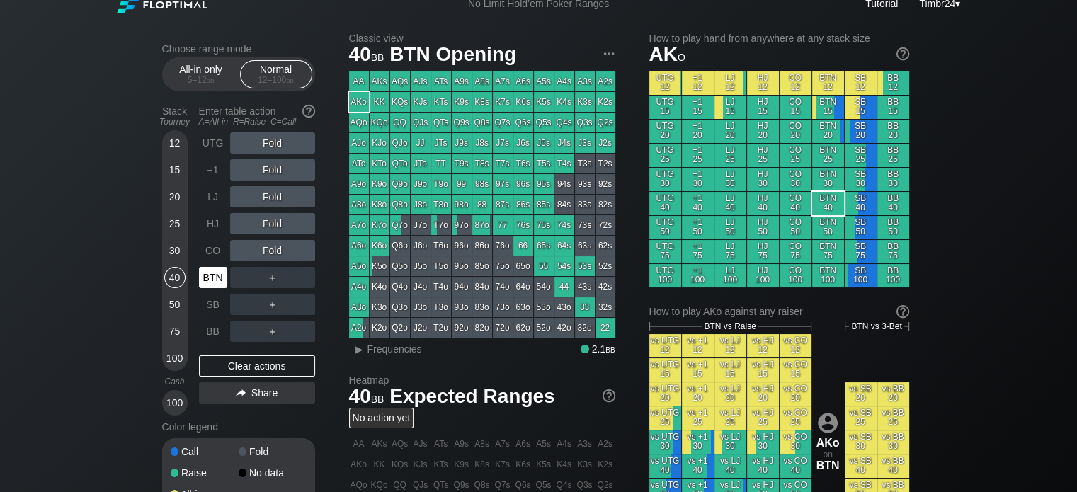
click at [207, 274] on div "BTN" at bounding box center [213, 277] width 28 height 21
click at [178, 254] on div "30" at bounding box center [174, 250] width 21 height 21
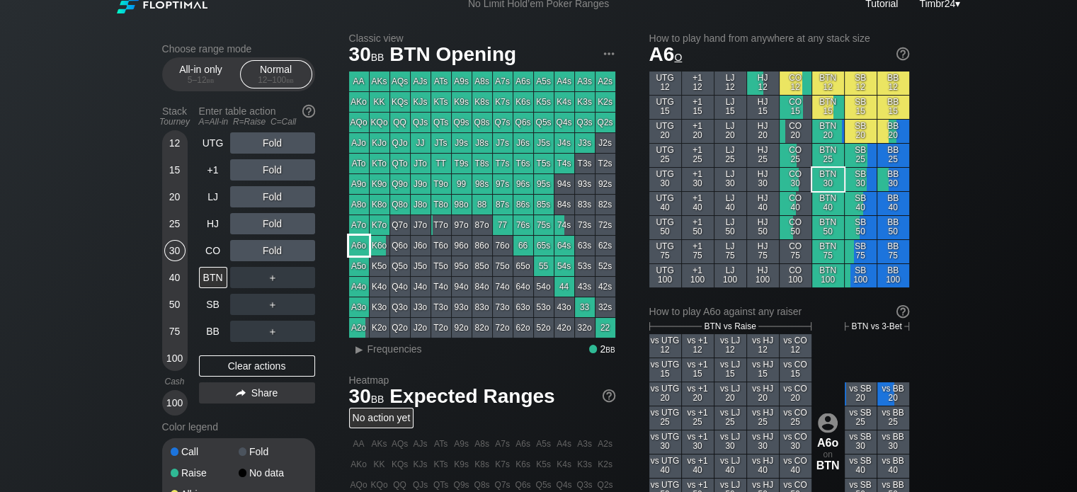
click at [360, 243] on div "A6o" at bounding box center [359, 246] width 20 height 20
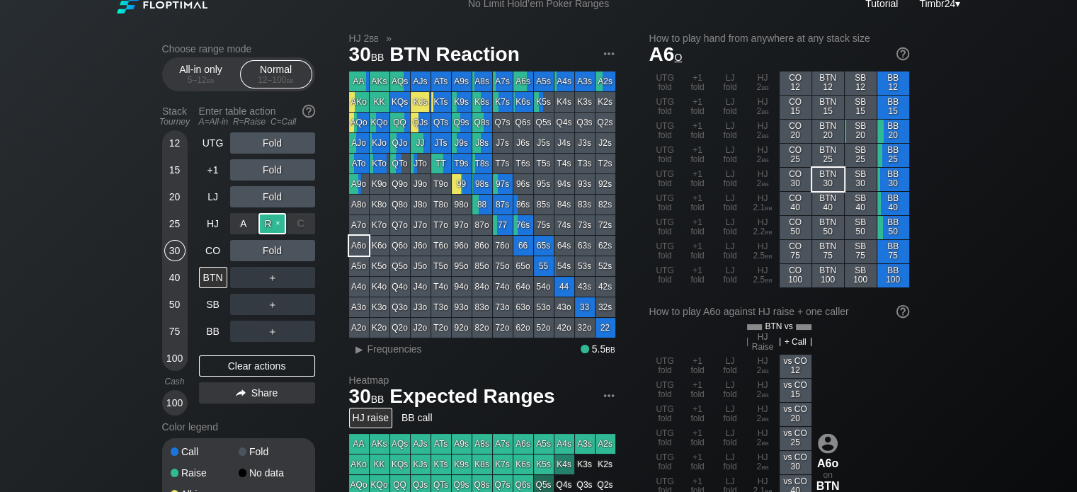
click at [277, 221] on div "R ✕" at bounding box center [273, 223] width 28 height 21
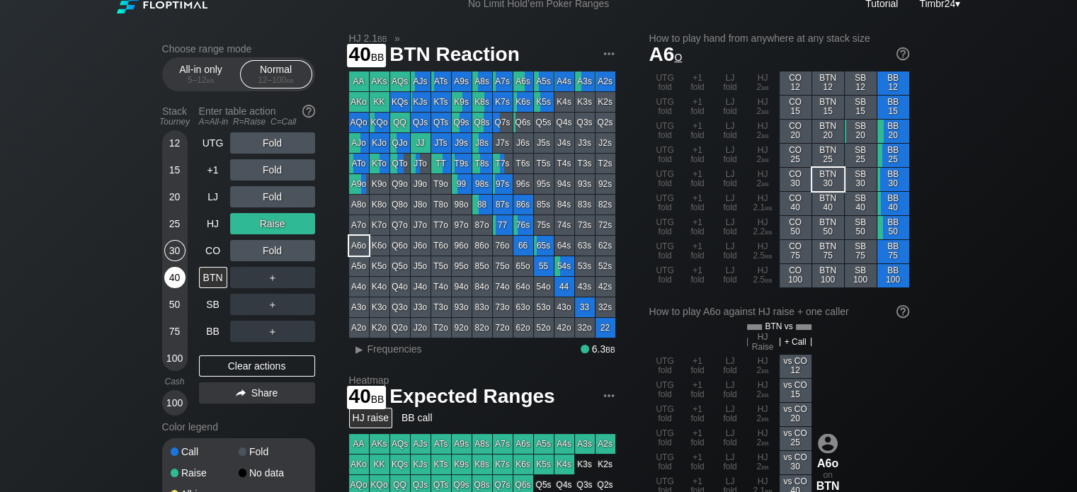
click at [176, 274] on div "40" at bounding box center [174, 277] width 21 height 21
